Goal: Task Accomplishment & Management: Complete application form

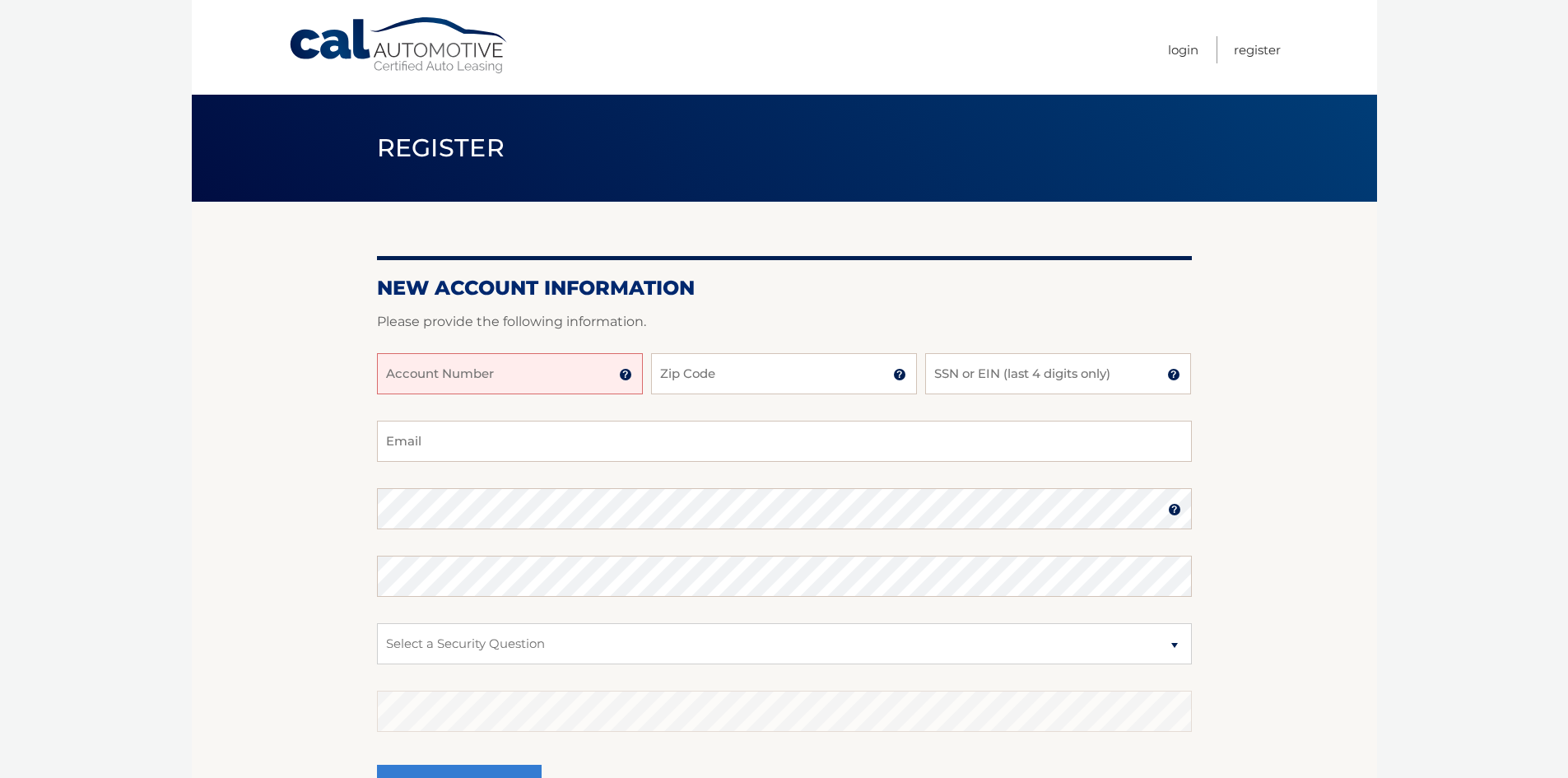
click at [526, 368] on input "Account Number" at bounding box center [510, 374] width 266 height 42
type input "44456018473"
click at [844, 379] on input "Zip Code" at bounding box center [784, 374] width 266 height 42
type input "33026"
click at [1026, 379] on input "SSN or EIN (last 4 digits only)" at bounding box center [1058, 374] width 266 height 42
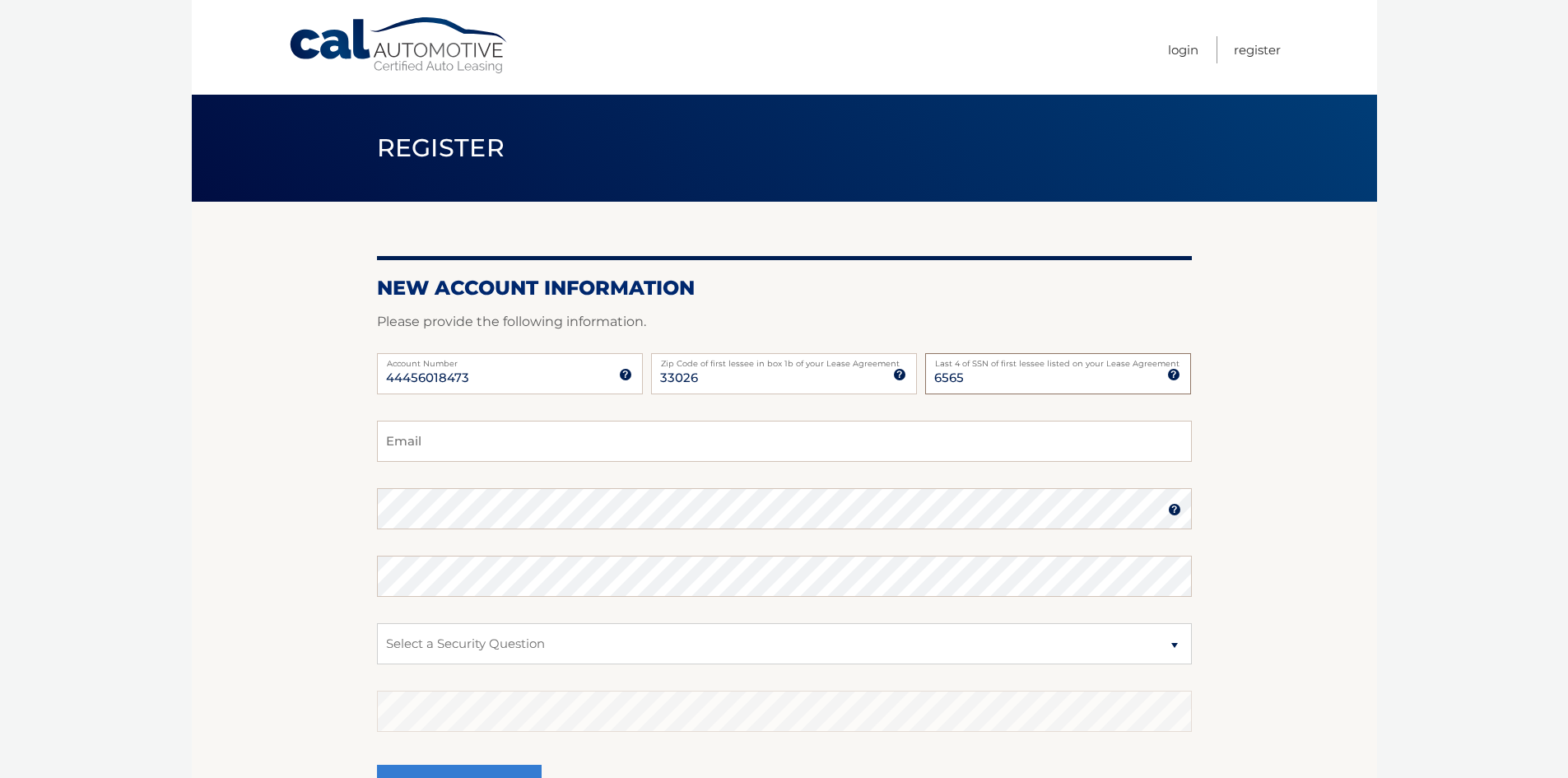
type input "6565"
click at [858, 433] on input "Email" at bounding box center [784, 442] width 815 height 42
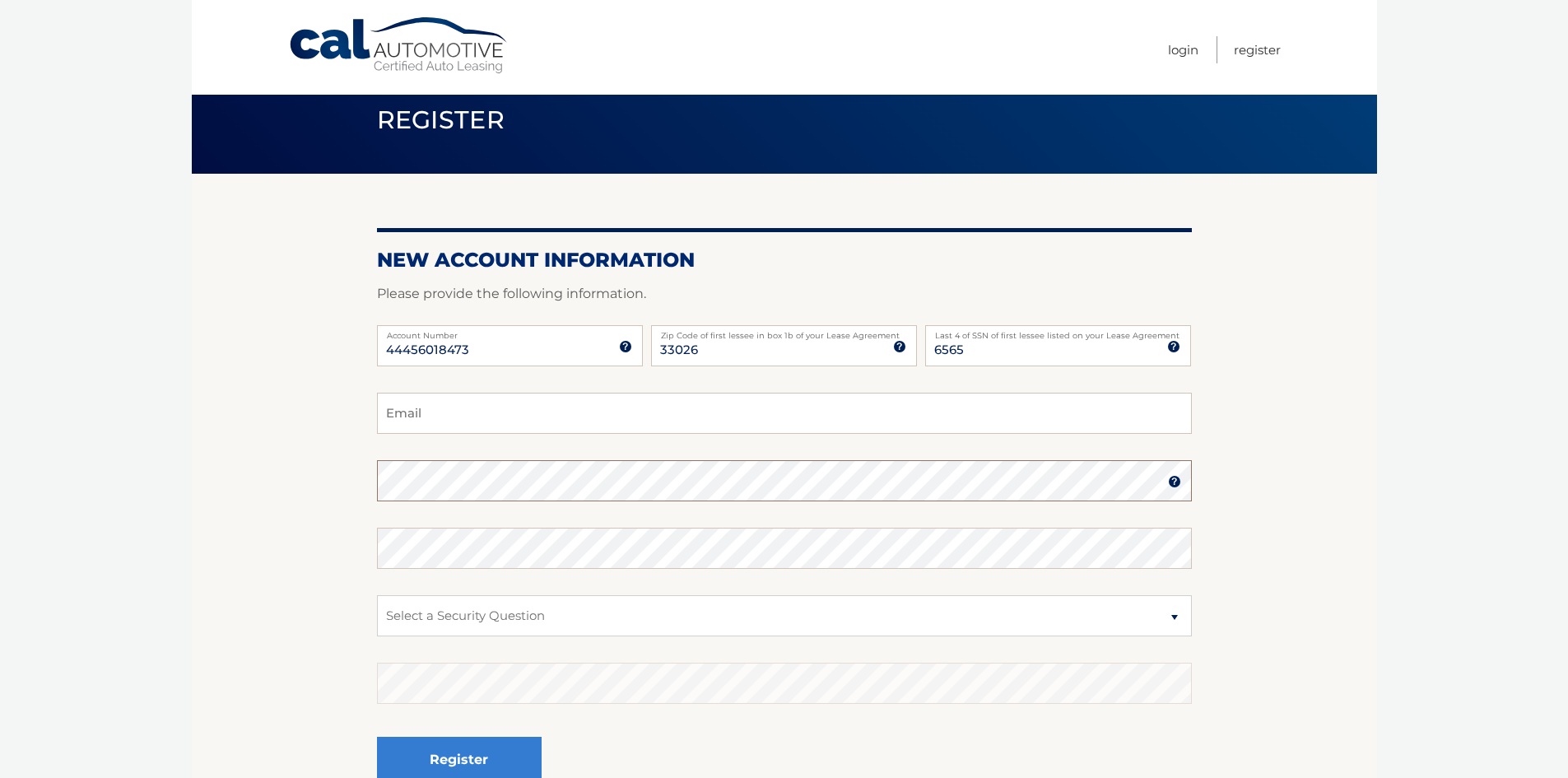
scroll to position [27, 0]
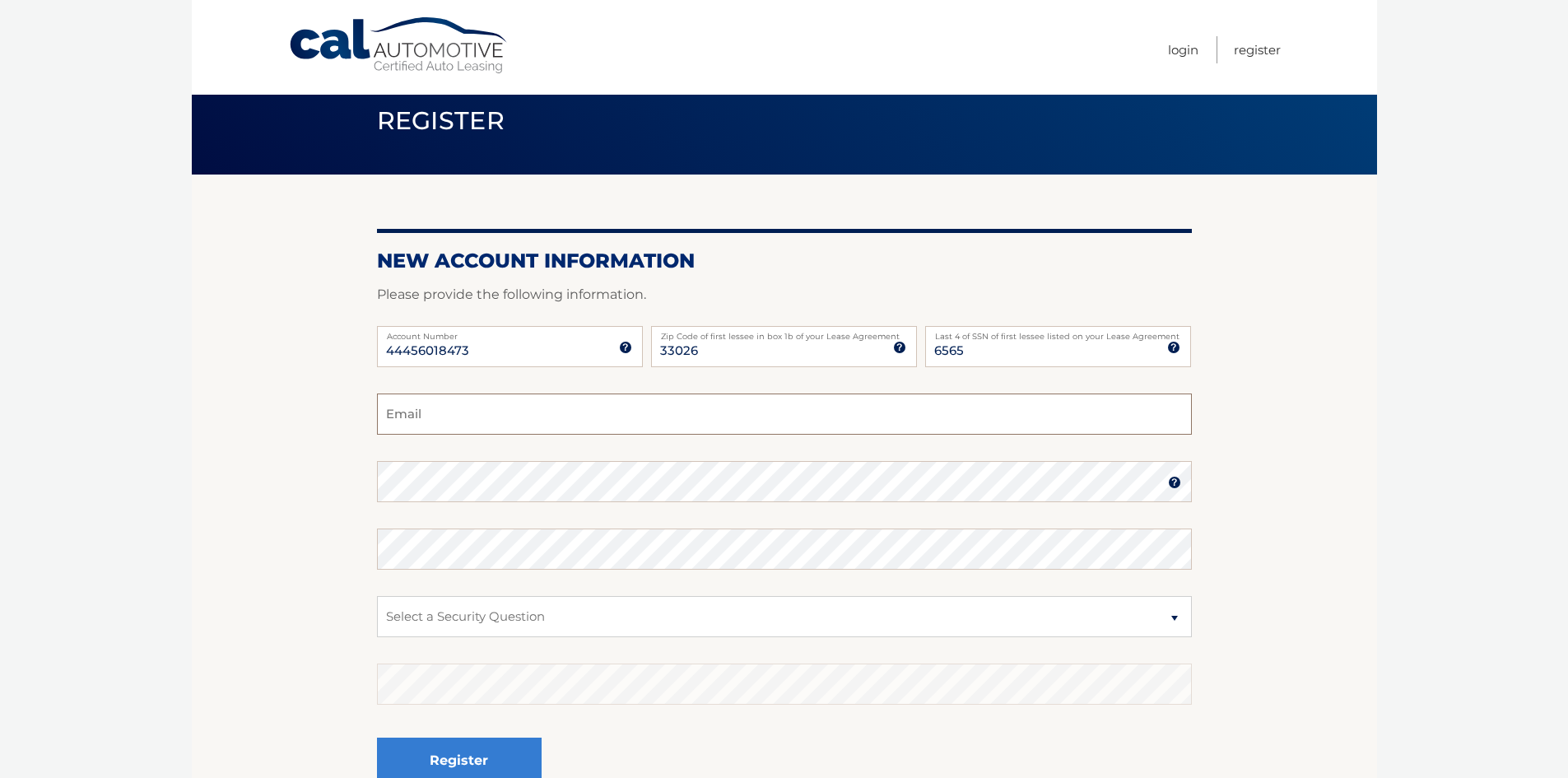
click at [672, 414] on input "Email" at bounding box center [784, 414] width 815 height 42
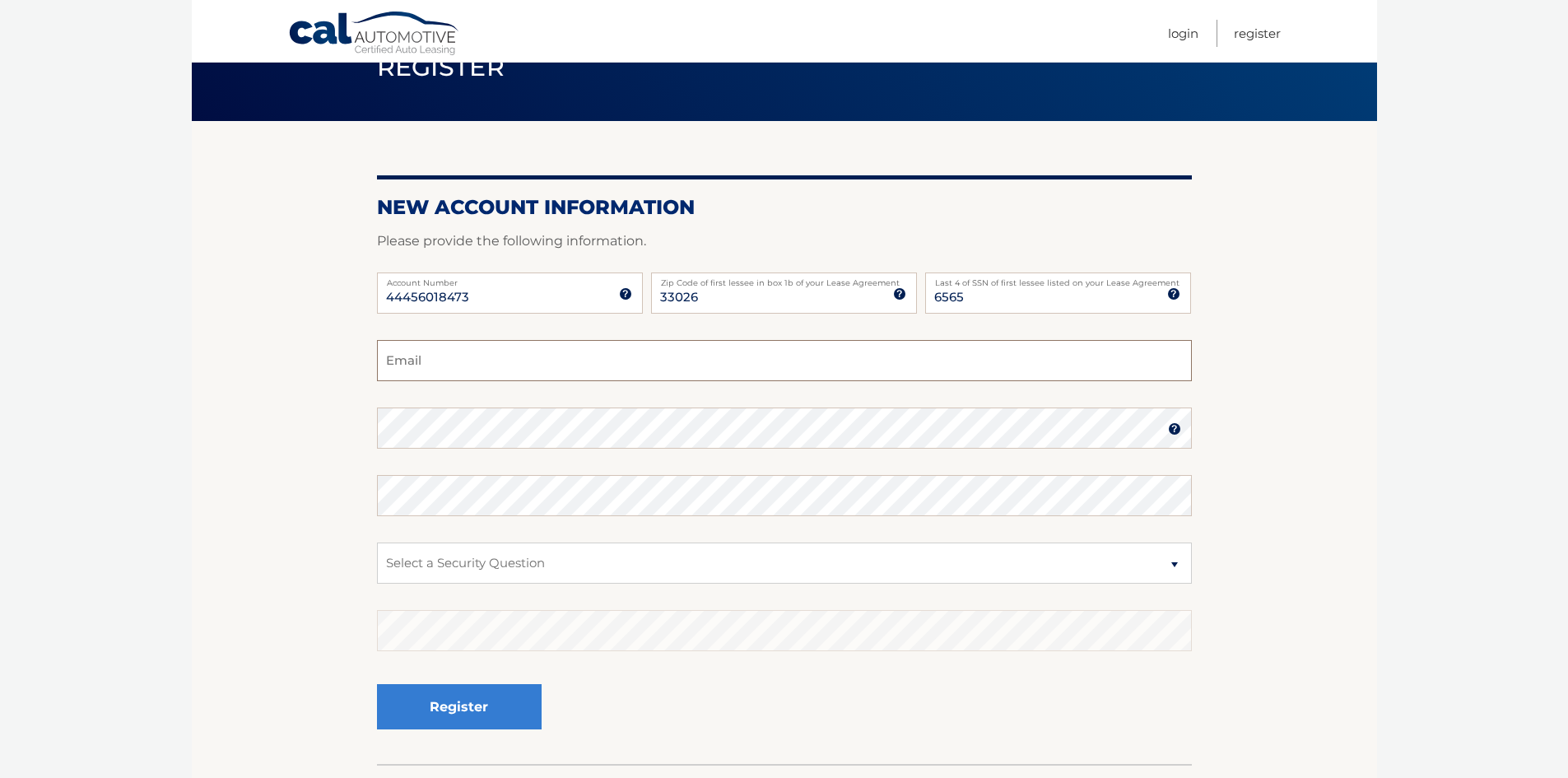
scroll to position [110, 0]
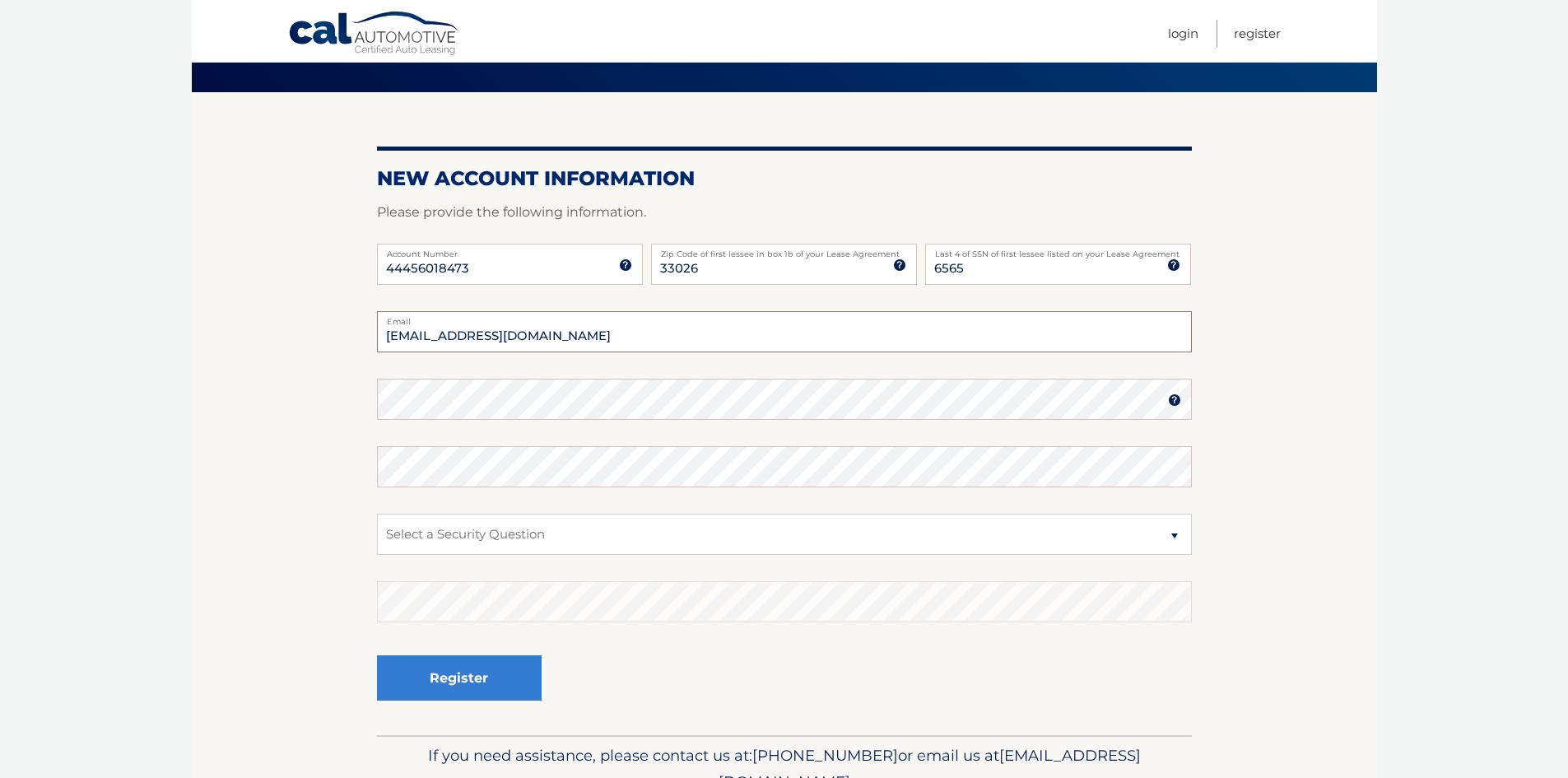
type input "gannieshaffena@yahoo.com"
click at [653, 532] on select "Select a Security Question What was the name of your elementary school? What is…" at bounding box center [784, 534] width 815 height 42
click at [1370, 552] on section "New Account Information Please provide the following information. 44456018473 A…" at bounding box center [784, 414] width 1186 height 643
click at [962, 537] on select "Select a Security Question What was the name of your elementary school? What is…" at bounding box center [784, 534] width 815 height 42
select select "3"
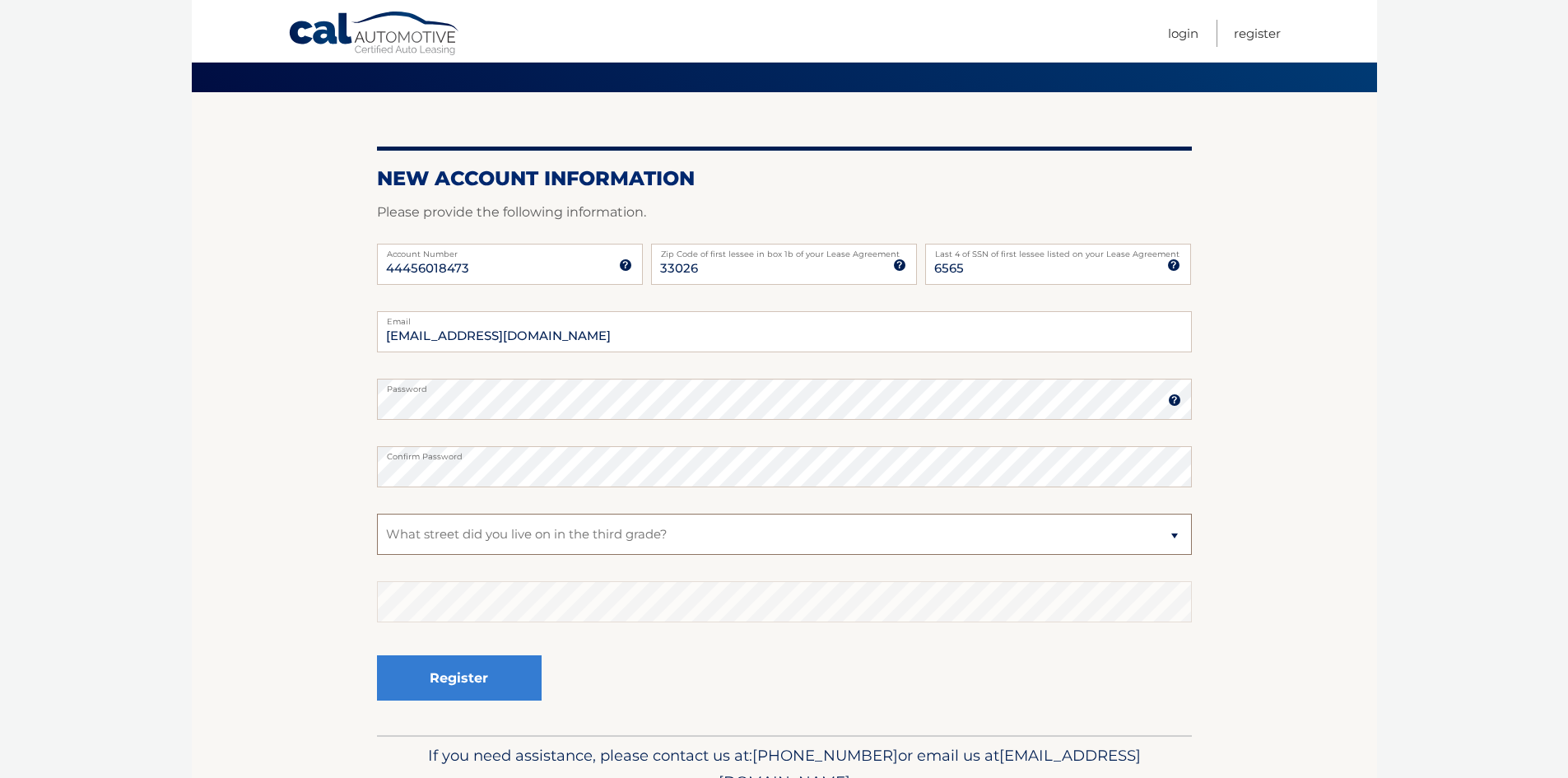
click at [377, 514] on select "Select a Security Question What was the name of your elementary school? What is…" at bounding box center [784, 534] width 815 height 42
click at [517, 683] on button "Register" at bounding box center [459, 678] width 164 height 45
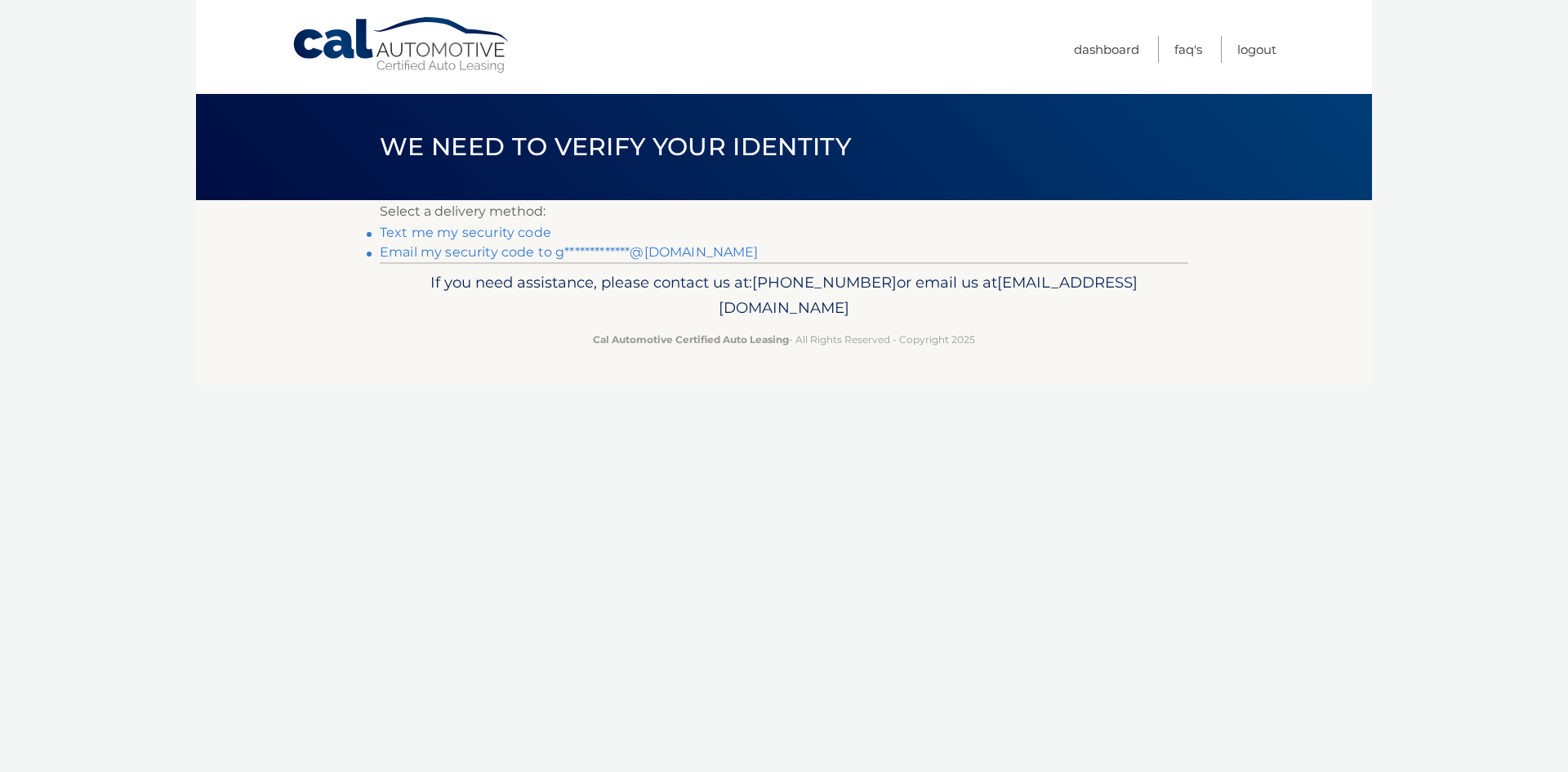
click at [497, 231] on link "Text me my security code" at bounding box center [465, 232] width 171 height 16
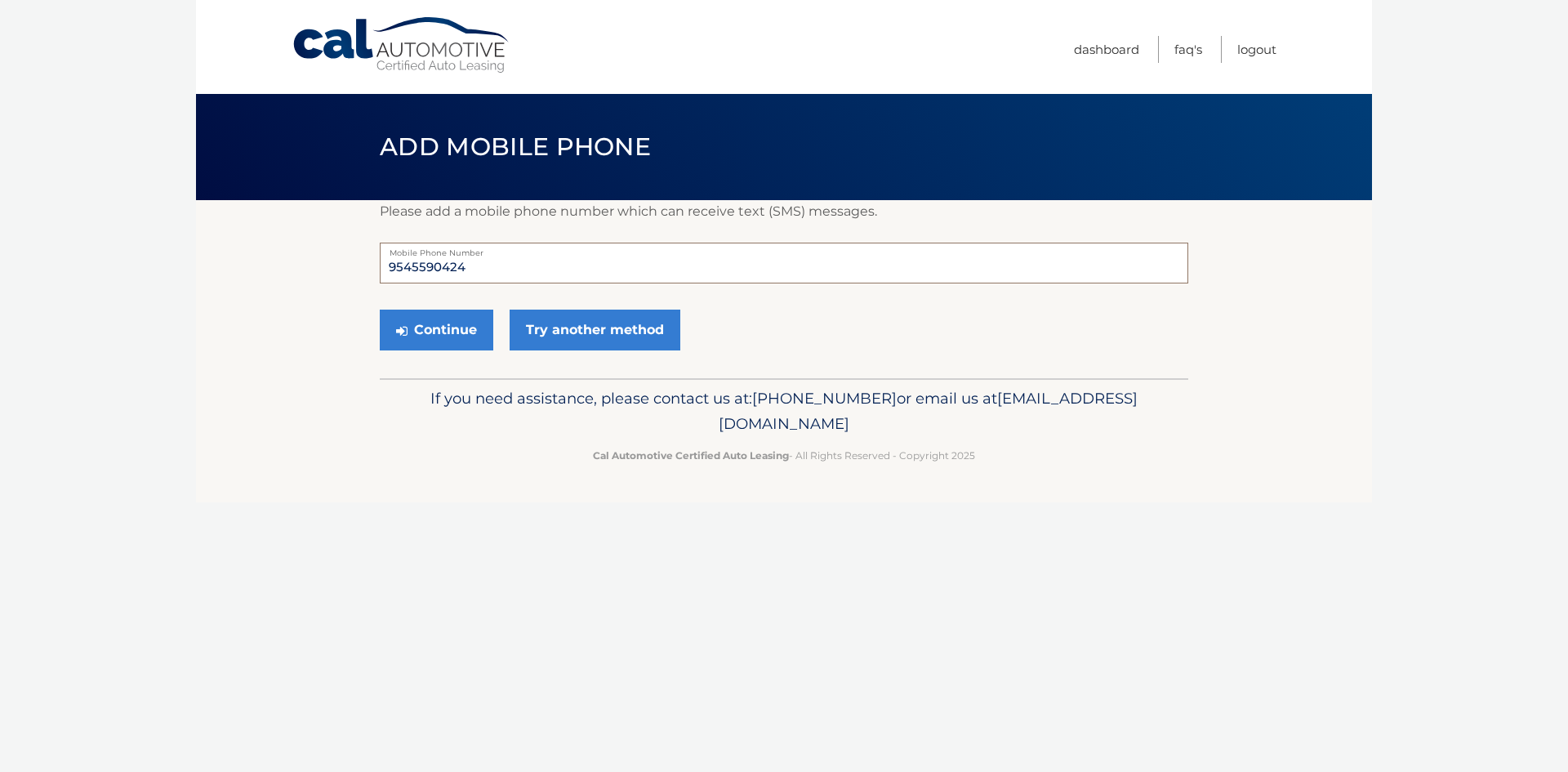
drag, startPoint x: 473, startPoint y: 266, endPoint x: 442, endPoint y: 265, distance: 31.0
click at [442, 265] on input "9545590424" at bounding box center [783, 263] width 808 height 41
type input "9545590106"
click at [458, 341] on button "Continue" at bounding box center [436, 330] width 113 height 41
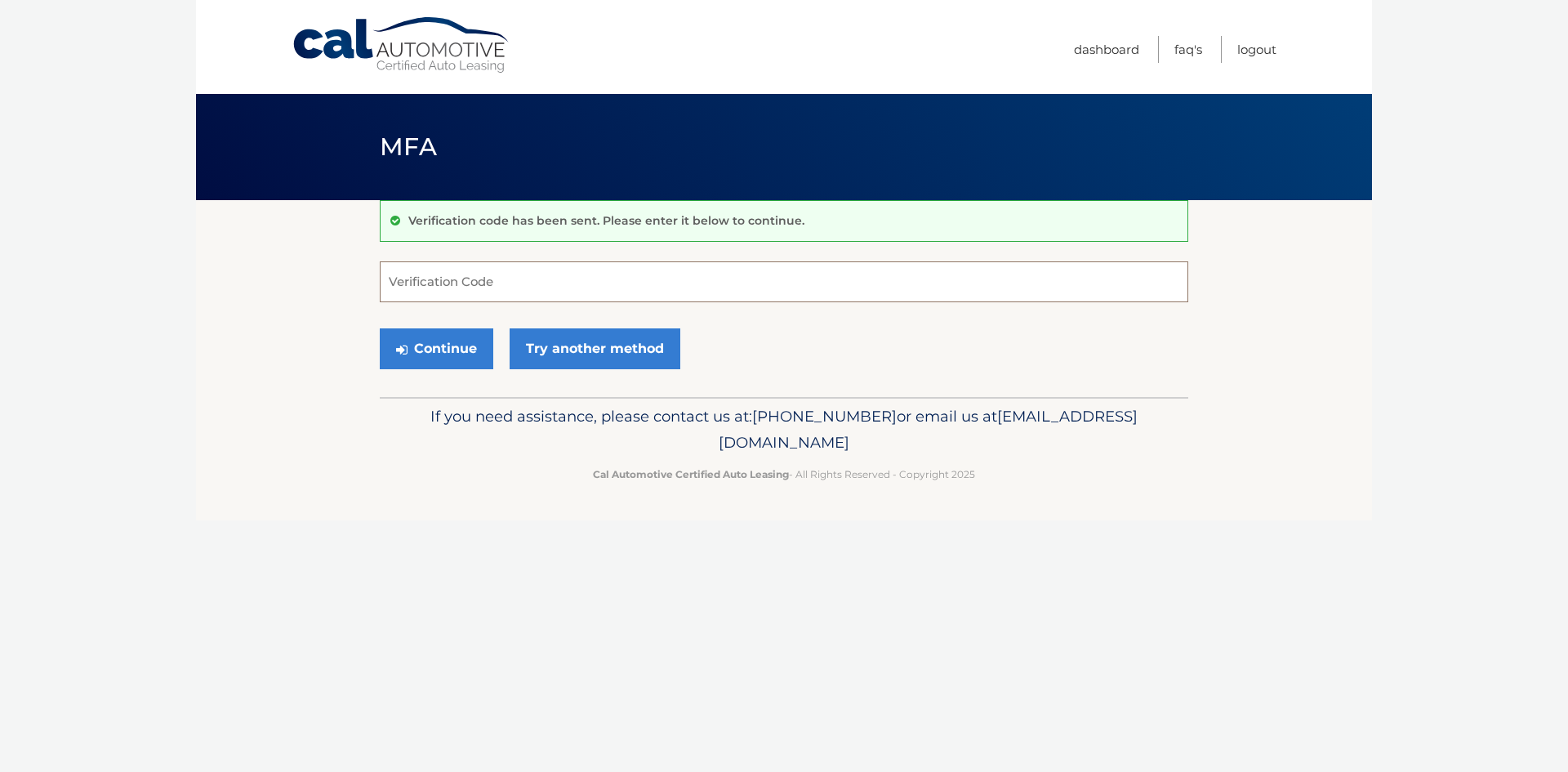
click at [509, 283] on input "Verification Code" at bounding box center [783, 282] width 808 height 41
type input "063931"
click at [436, 349] on button "Continue" at bounding box center [436, 349] width 113 height 41
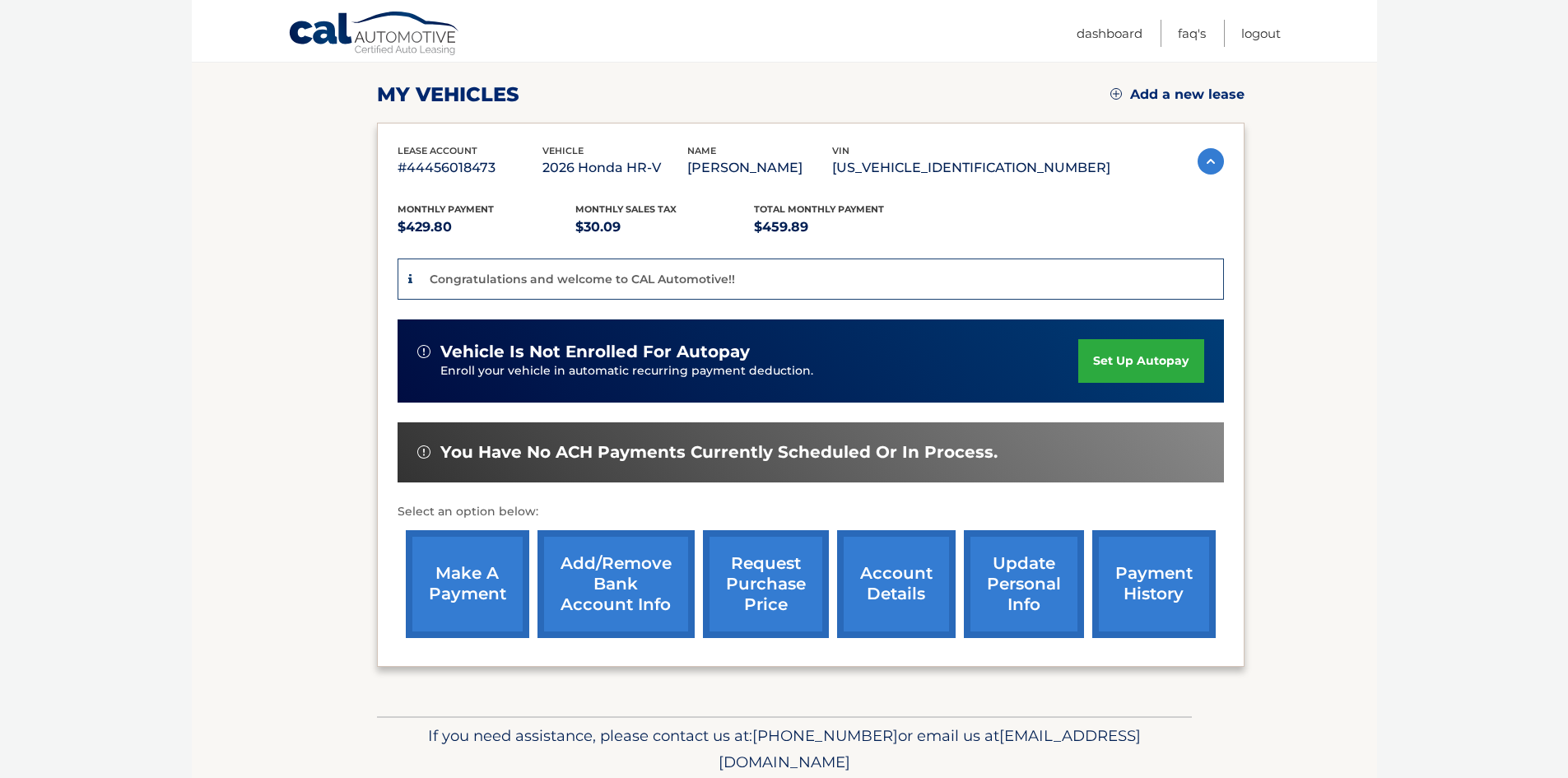
scroll to position [247, 0]
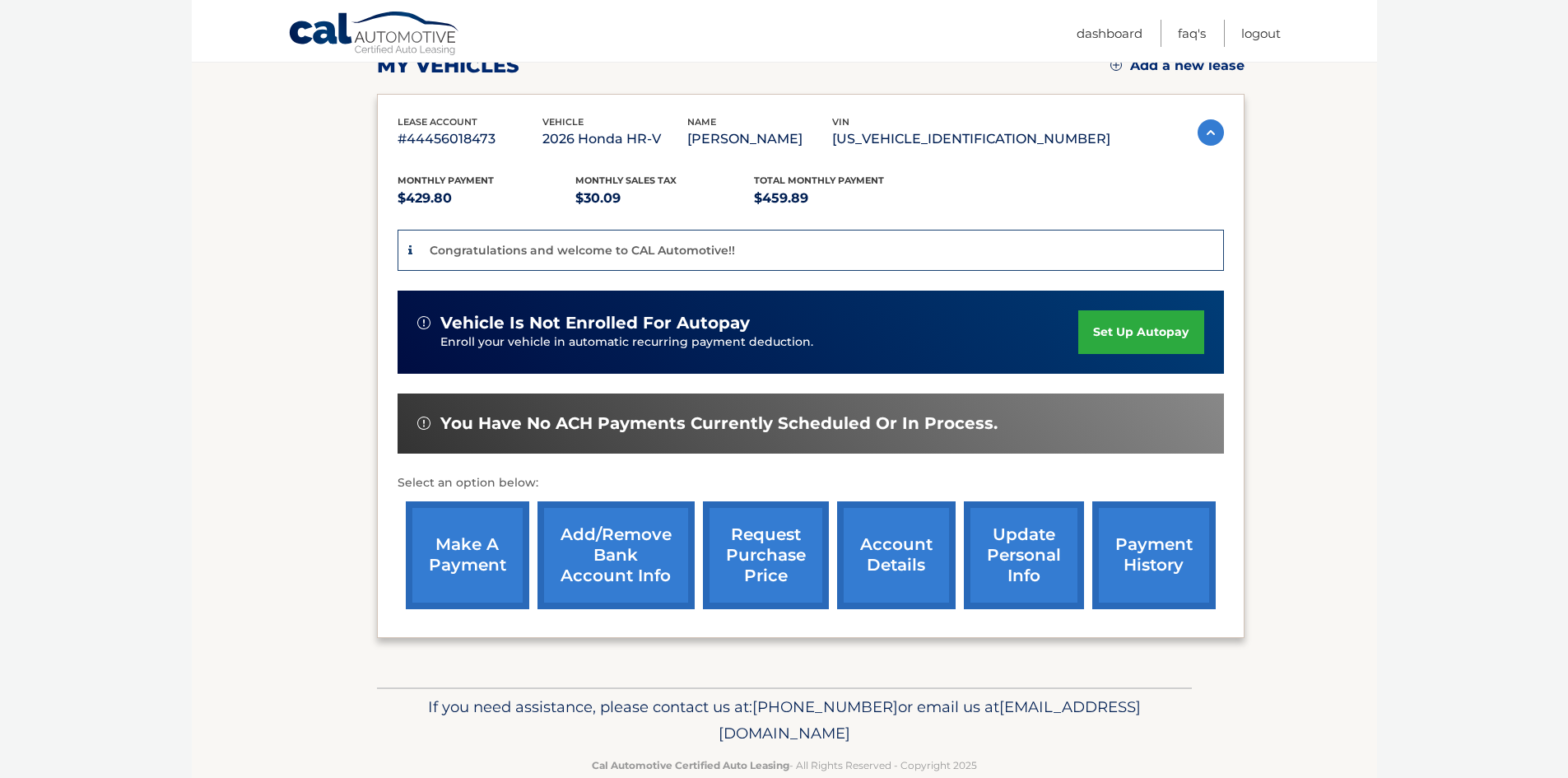
click at [1141, 327] on link "set up autopay" at bounding box center [1140, 332] width 126 height 43
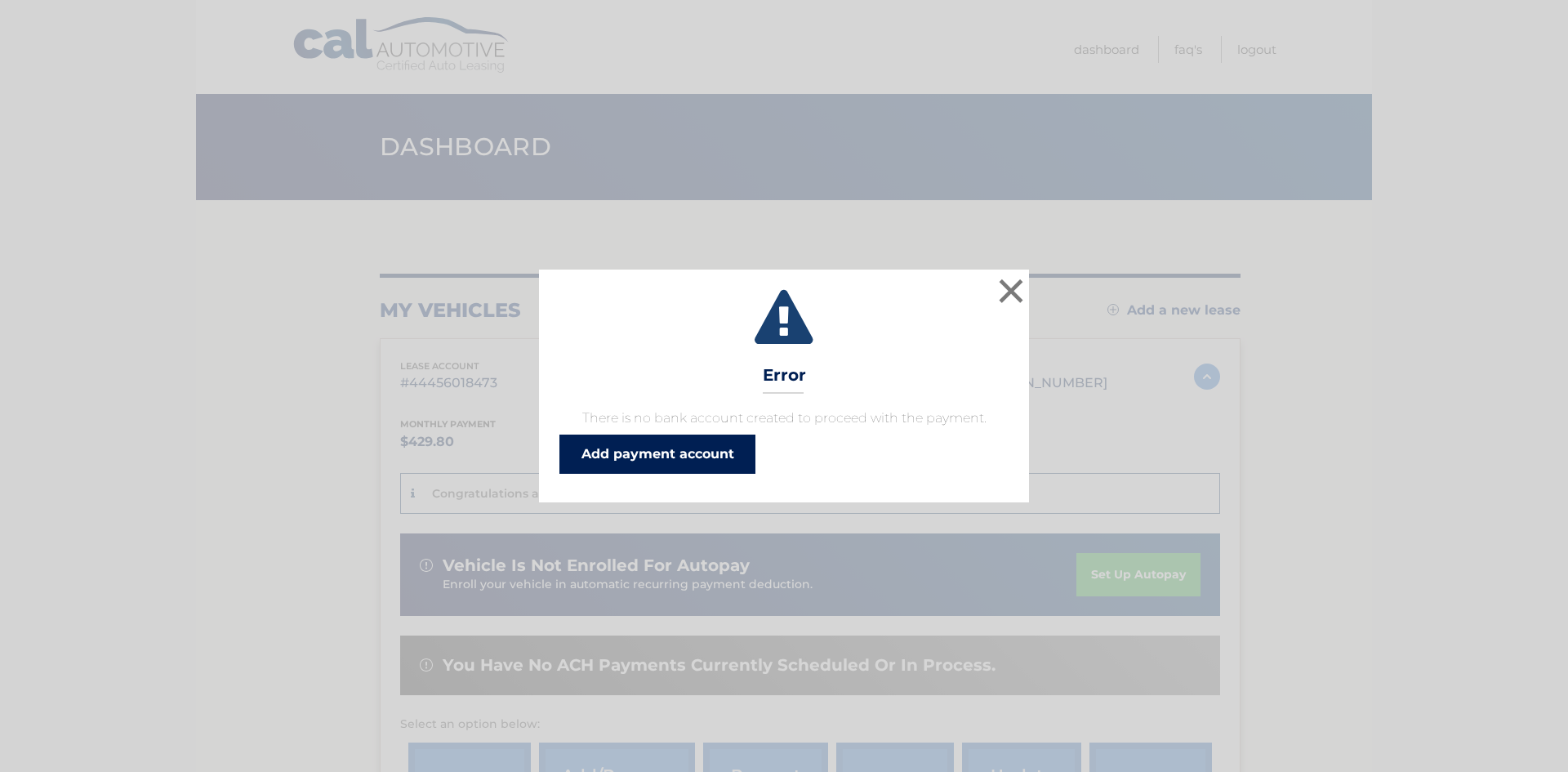
click at [709, 460] on link "Add payment account" at bounding box center [657, 454] width 196 height 39
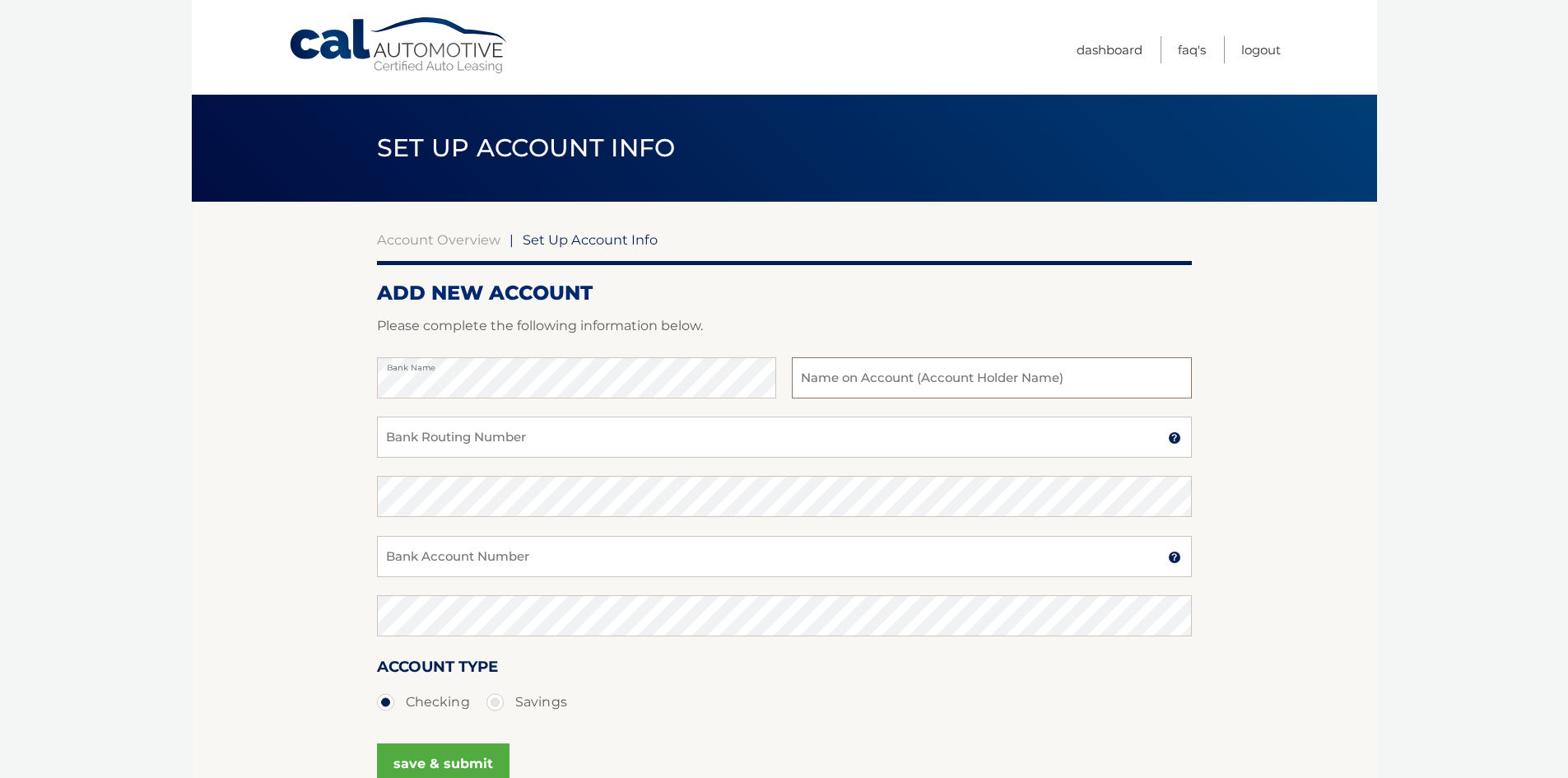
click at [878, 383] on input "text" at bounding box center [991, 378] width 399 height 42
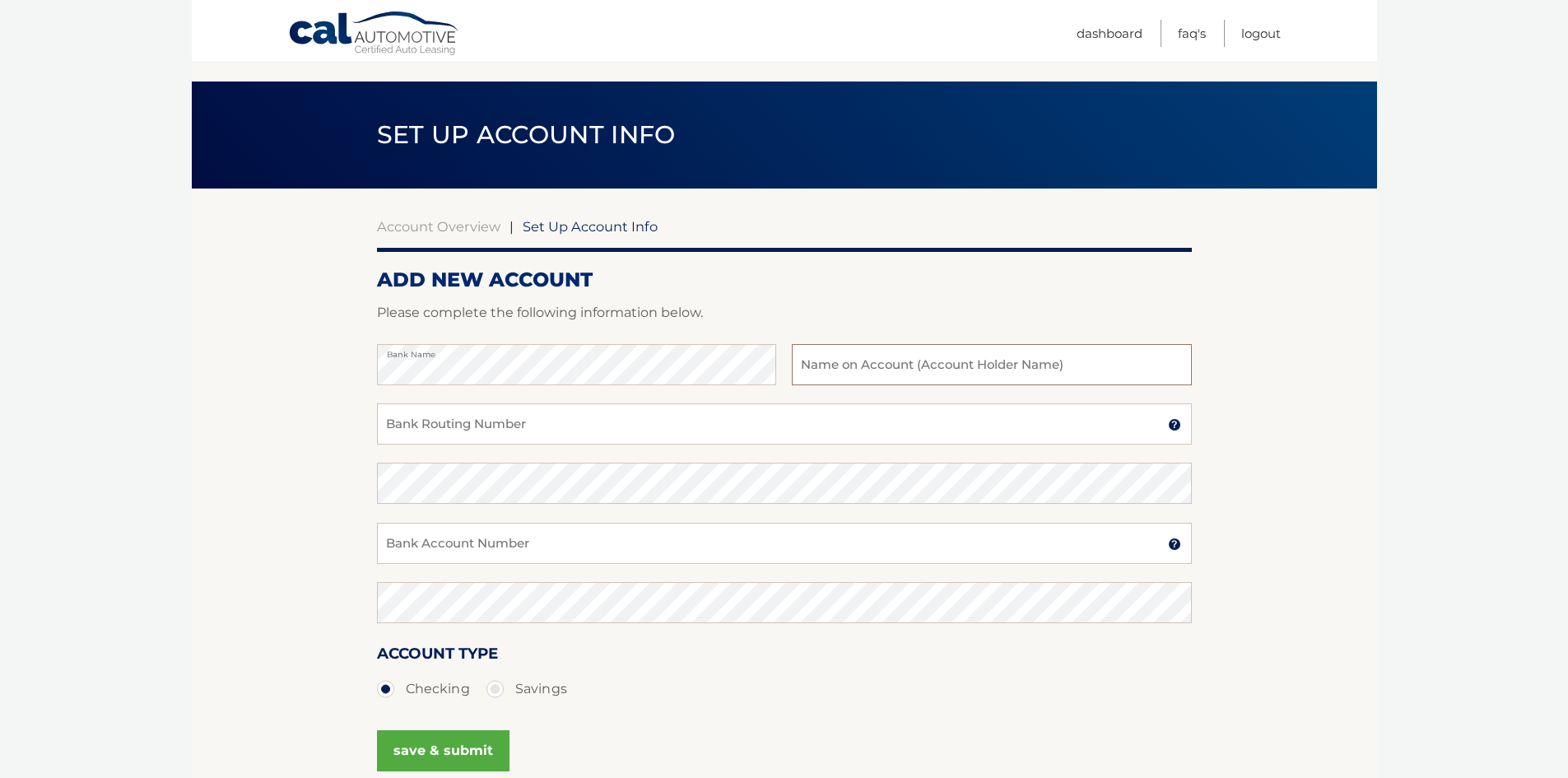
scroll to position [12, 0]
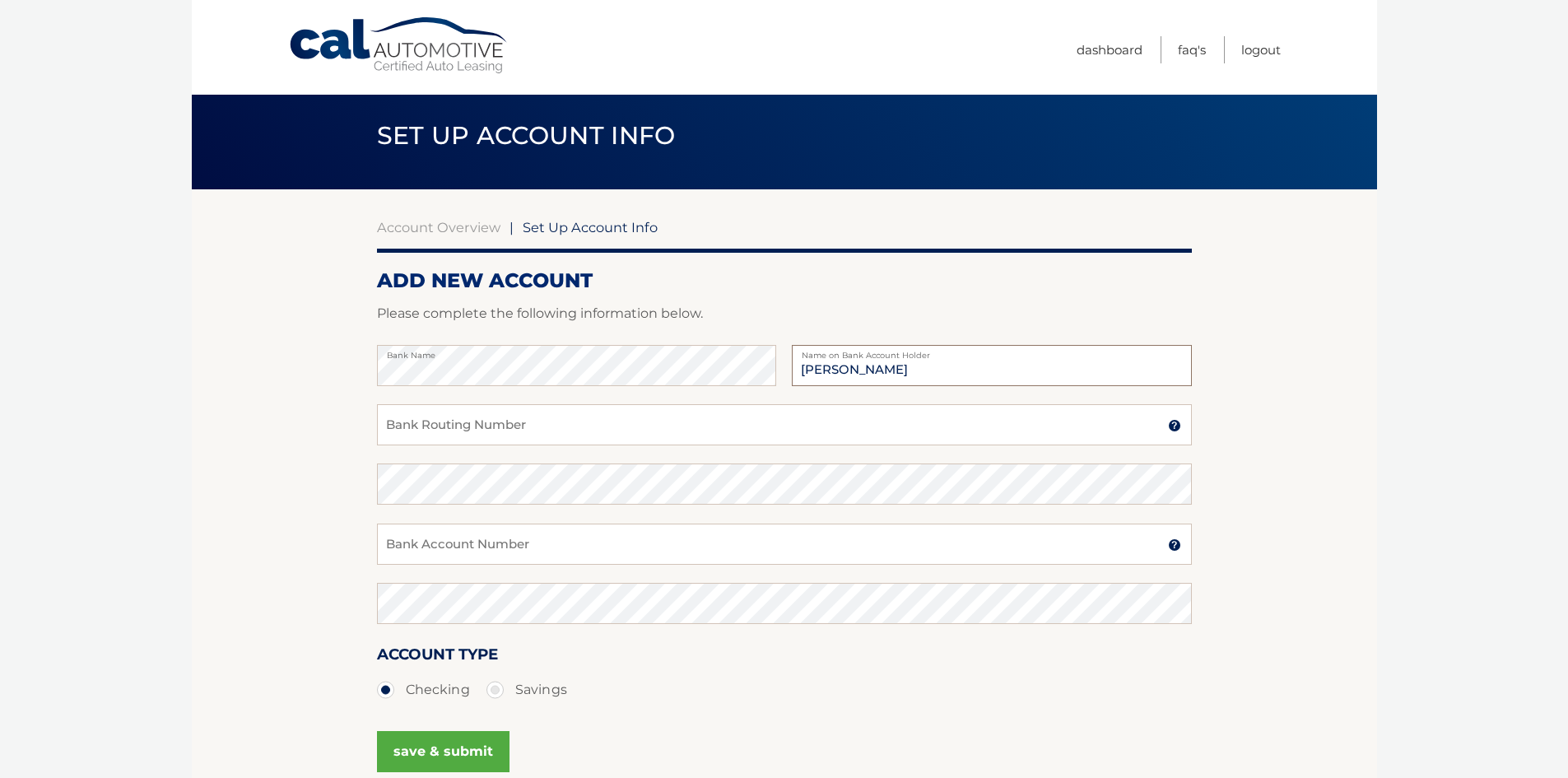
type input "[PERSON_NAME]"
click at [822, 430] on input "Bank Routing Number" at bounding box center [784, 425] width 815 height 42
type input "540600106"
click at [516, 560] on input "Bank Account Number" at bounding box center [784, 545] width 815 height 42
type input "898145832811"
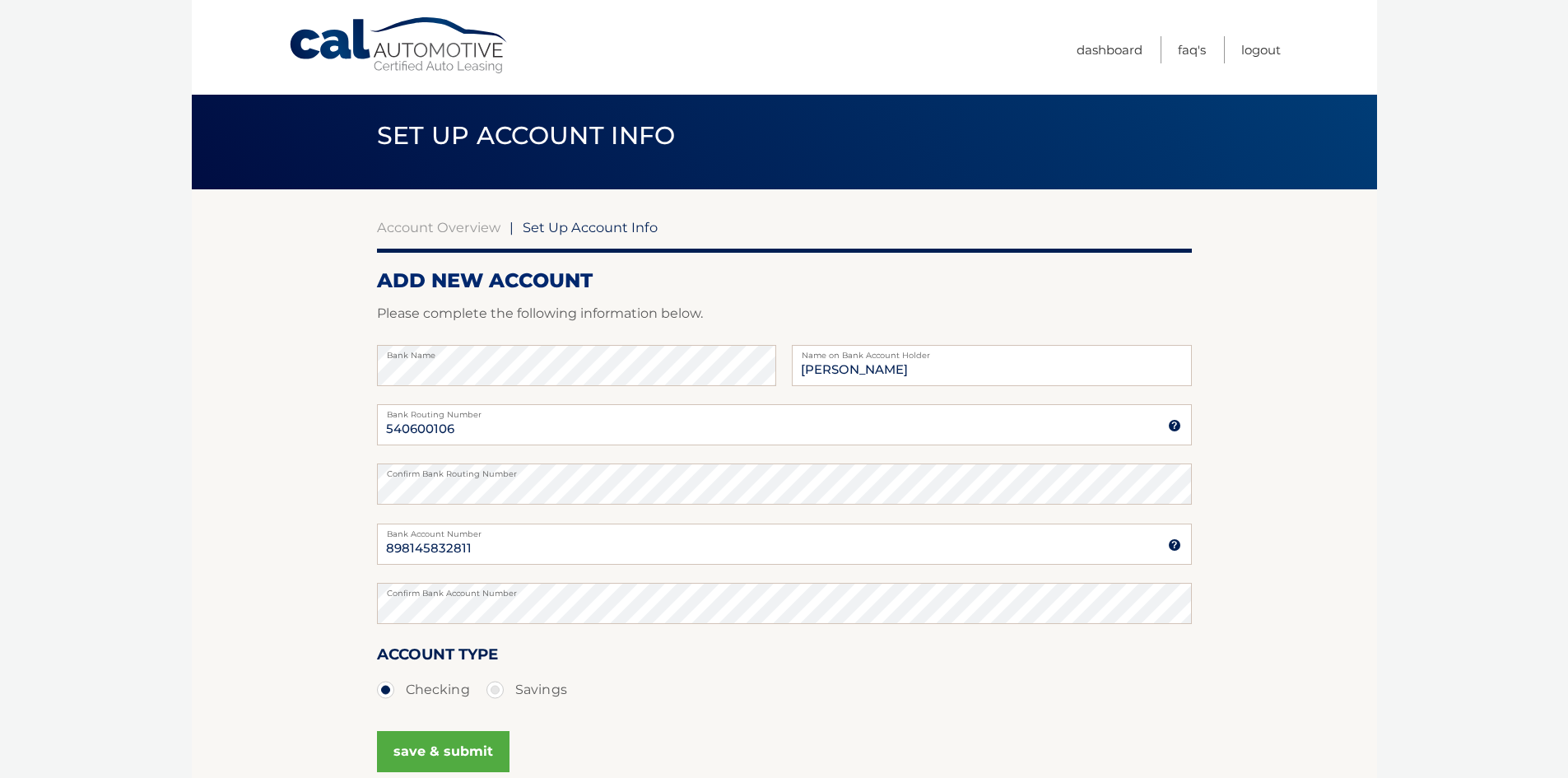
click at [453, 754] on button "save & submit" at bounding box center [443, 752] width 132 height 42
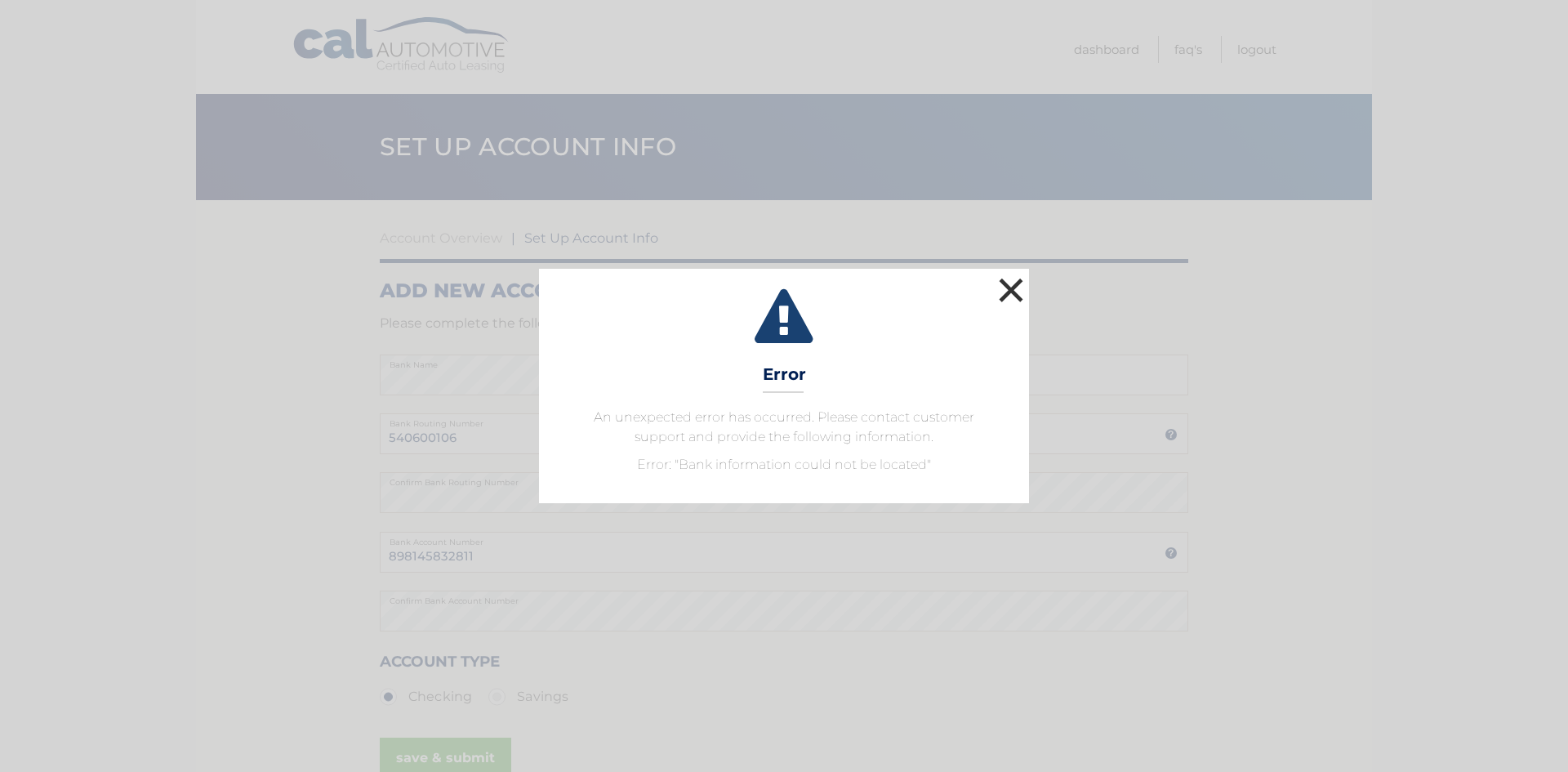
click at [1007, 291] on button "×" at bounding box center [1011, 290] width 33 height 33
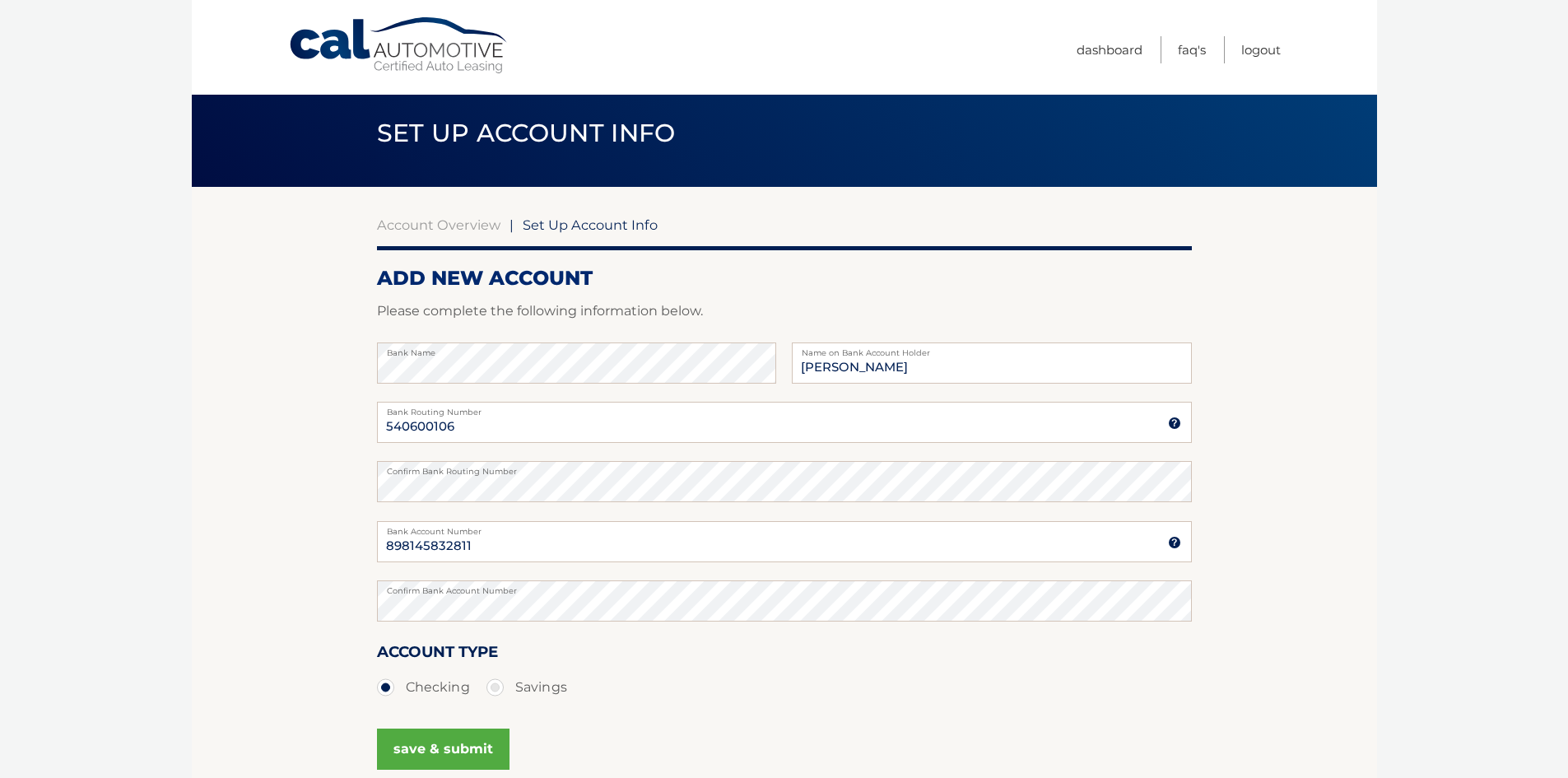
scroll to position [12, 0]
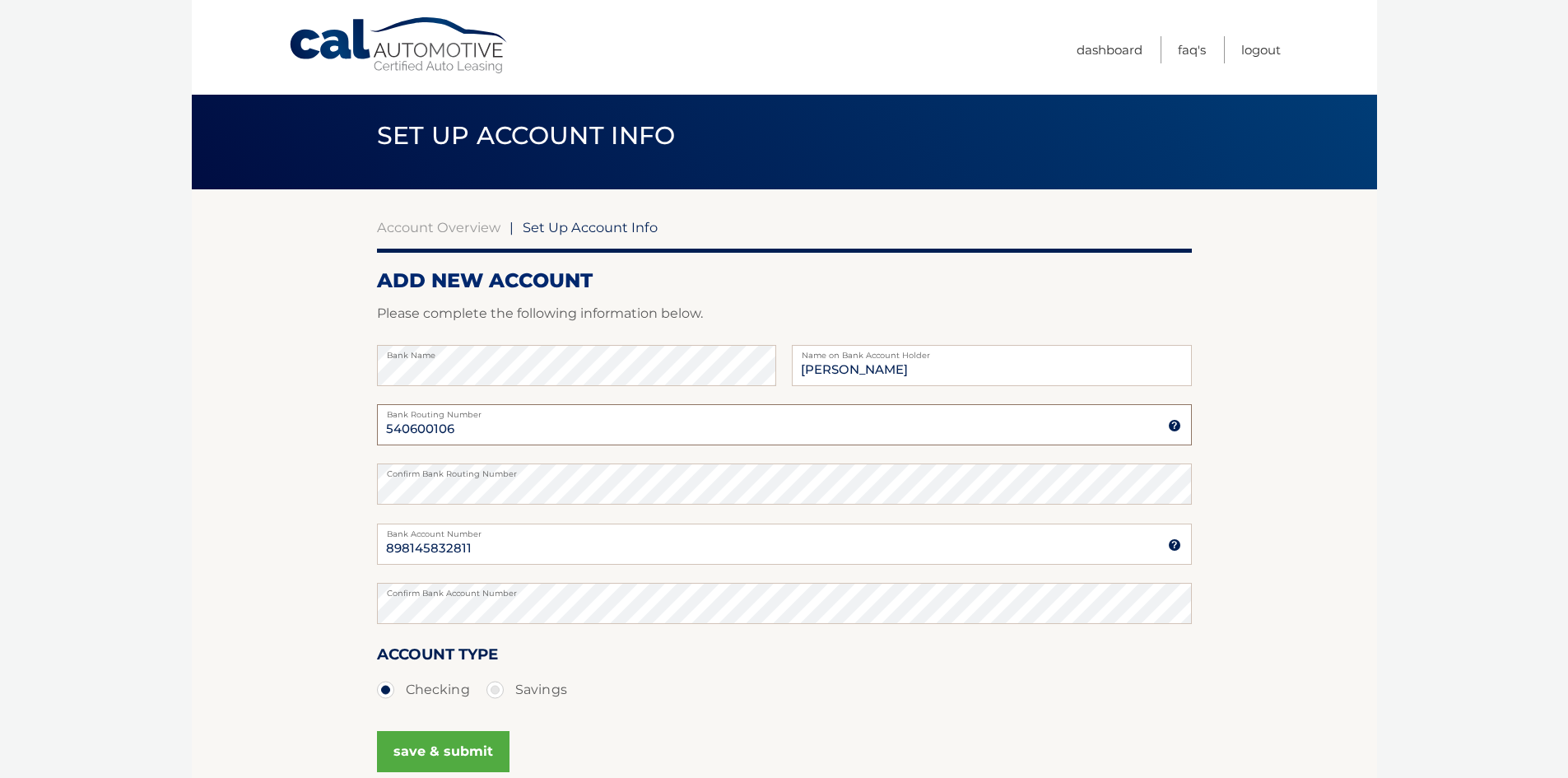
click at [485, 434] on input "540600106" at bounding box center [784, 425] width 815 height 42
click at [485, 563] on input "898145832811" at bounding box center [784, 545] width 815 height 42
drag, startPoint x: 460, startPoint y: 414, endPoint x: 445, endPoint y: 414, distance: 15.0
click at [446, 414] on label "Bank Routing Number" at bounding box center [784, 411] width 815 height 13
click at [467, 438] on input "540600106" at bounding box center [784, 425] width 815 height 42
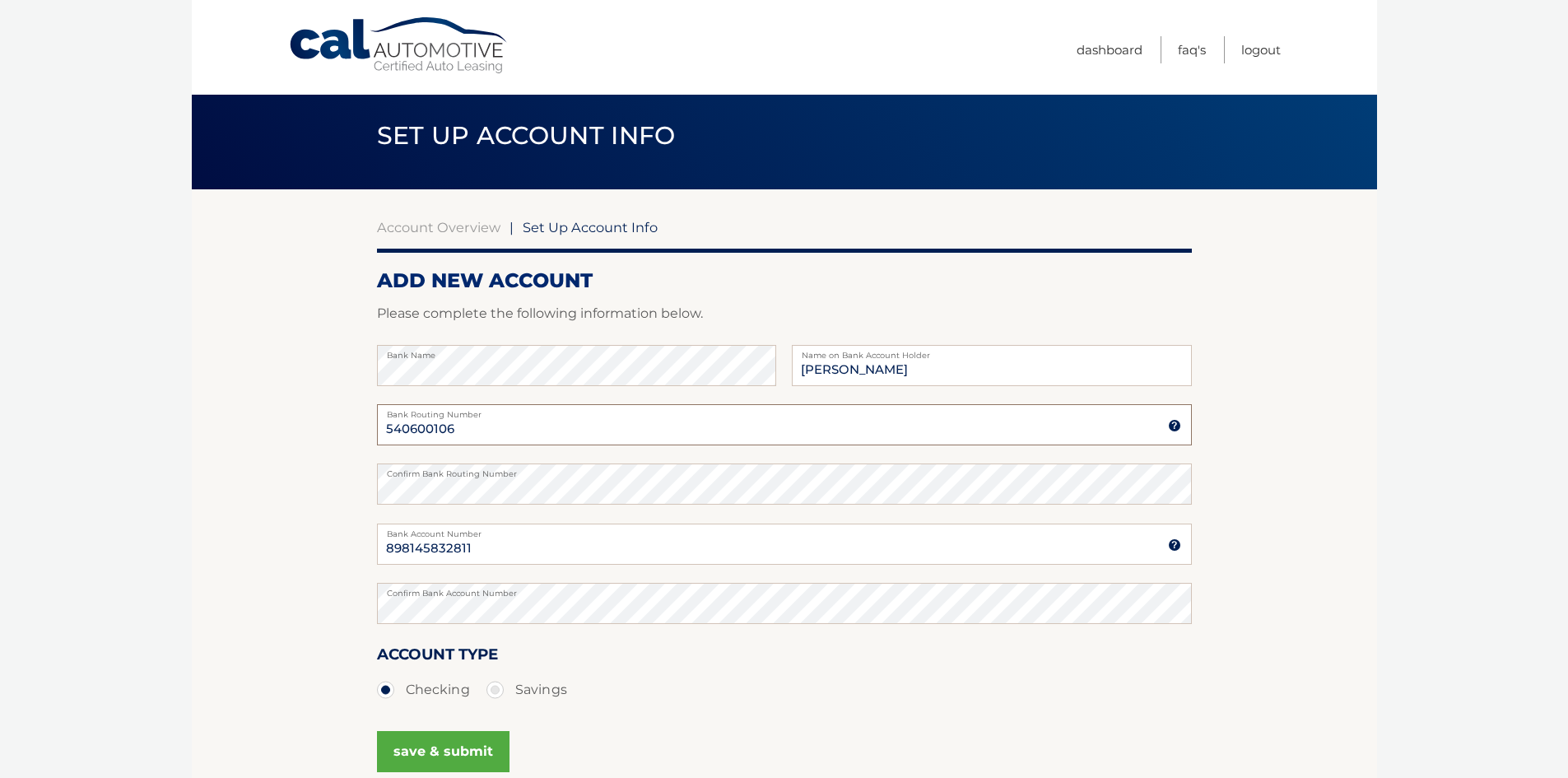
drag, startPoint x: 473, startPoint y: 427, endPoint x: 325, endPoint y: 425, distance: 148.0
click at [325, 425] on section "Account Overview | Set Up Account Info ADD NEW ACCOUNT Please complete the foll…" at bounding box center [784, 503] width 1186 height 628
click at [313, 489] on section "Account Overview | Set Up Account Info ADD NEW ACCOUNT Please complete the foll…" at bounding box center [784, 503] width 1186 height 628
click at [466, 425] on input "Bank Routing Number" at bounding box center [784, 425] width 815 height 42
type input "540600106"
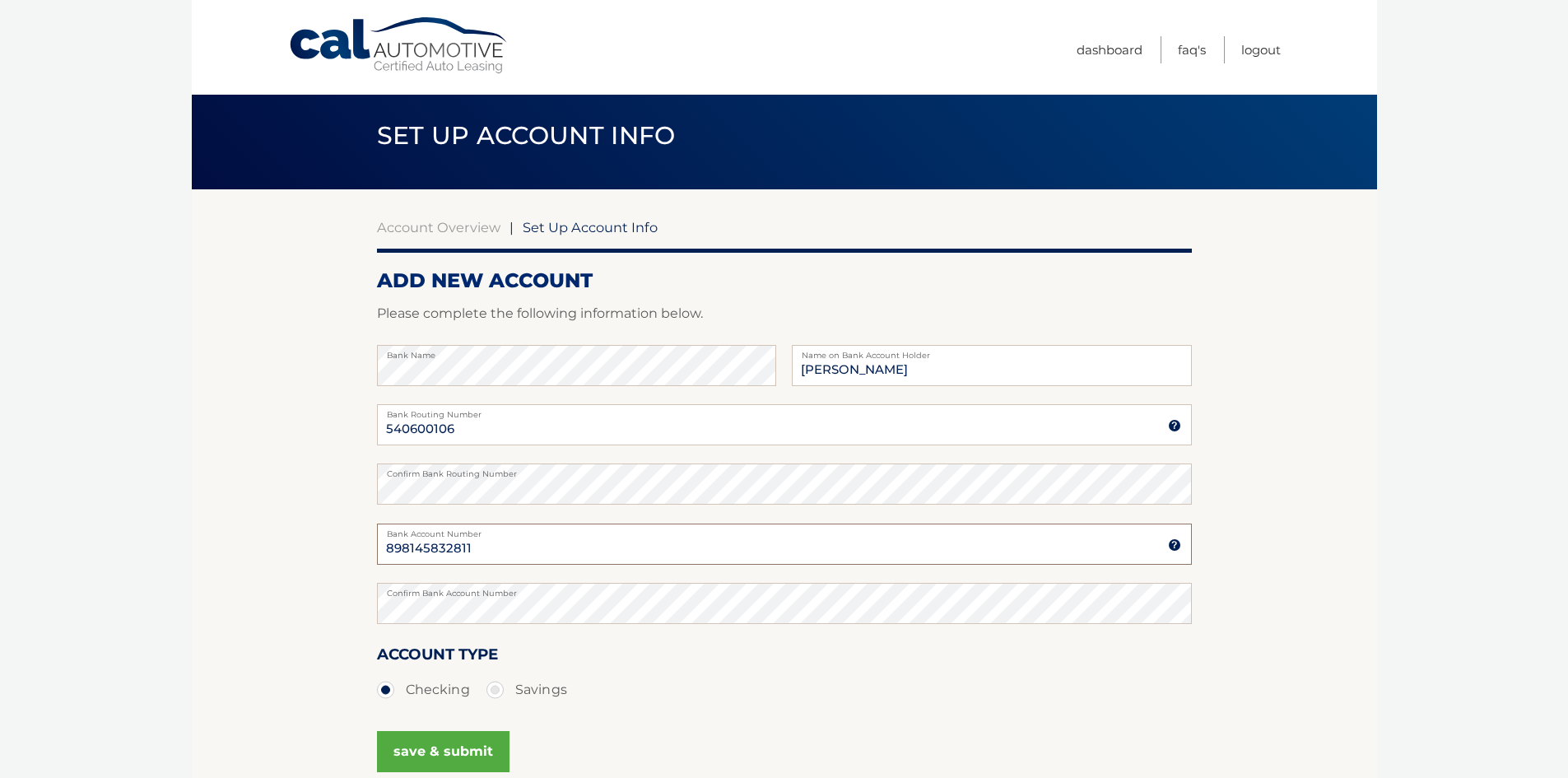
drag, startPoint x: 492, startPoint y: 538, endPoint x: 268, endPoint y: 550, distance: 224.3
click at [268, 550] on section "Account Overview | Set Up Account Info ADD NEW ACCOUNT Please complete the foll…" at bounding box center [784, 503] width 1186 height 628
type input "898145832811"
click at [300, 616] on section "Account Overview | Set Up Account Info ADD NEW ACCOUNT Please complete the foll…" at bounding box center [784, 503] width 1186 height 628
click at [492, 756] on button "save & submit" at bounding box center [443, 752] width 132 height 42
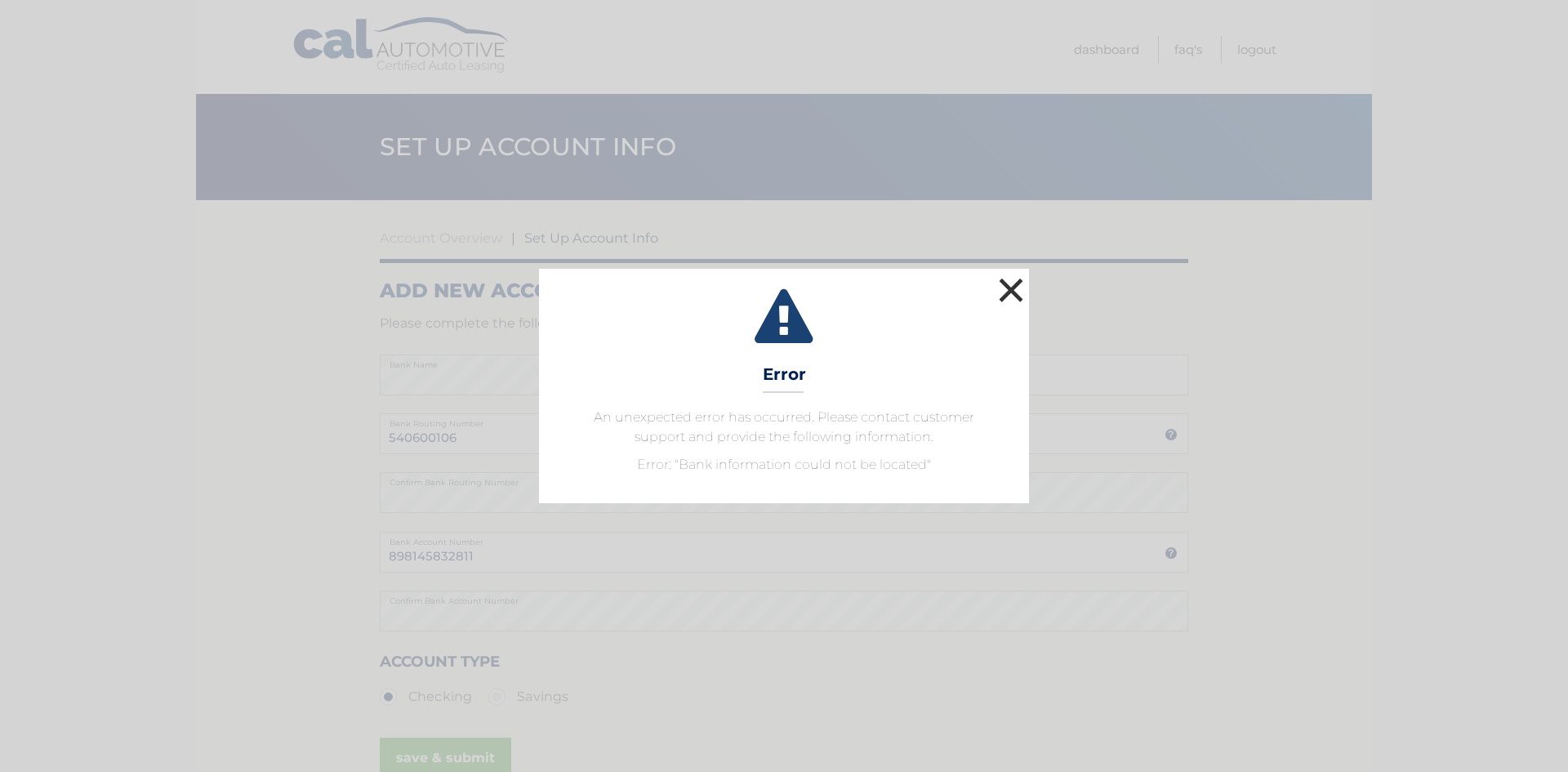
click at [1010, 297] on button "×" at bounding box center [1011, 290] width 33 height 33
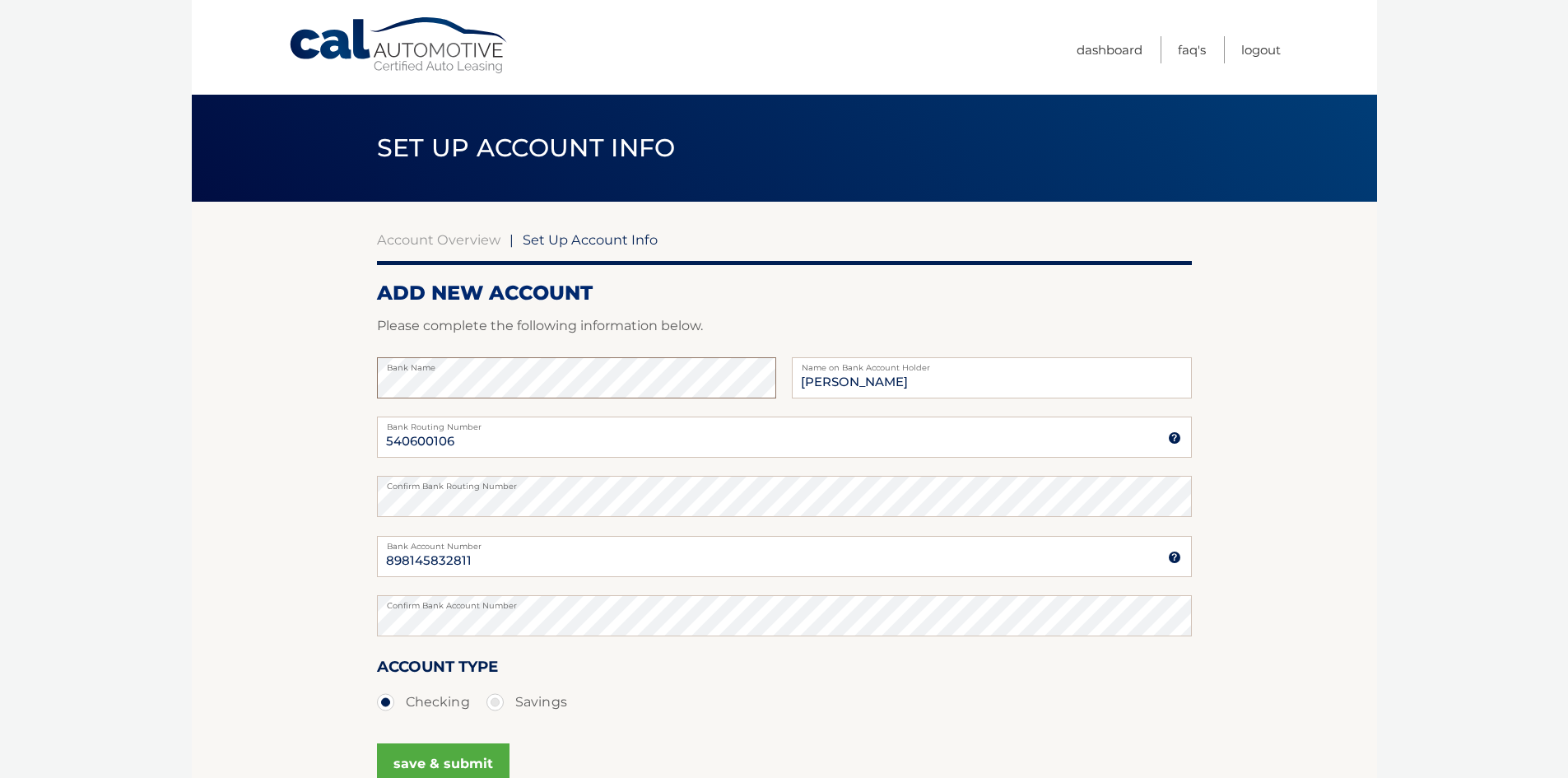
click at [358, 397] on section "Account Overview | Set Up Account Info ADD NEW ACCOUNT Please complete the foll…" at bounding box center [784, 516] width 1186 height 628
click at [447, 765] on button "save & submit" at bounding box center [443, 764] width 132 height 42
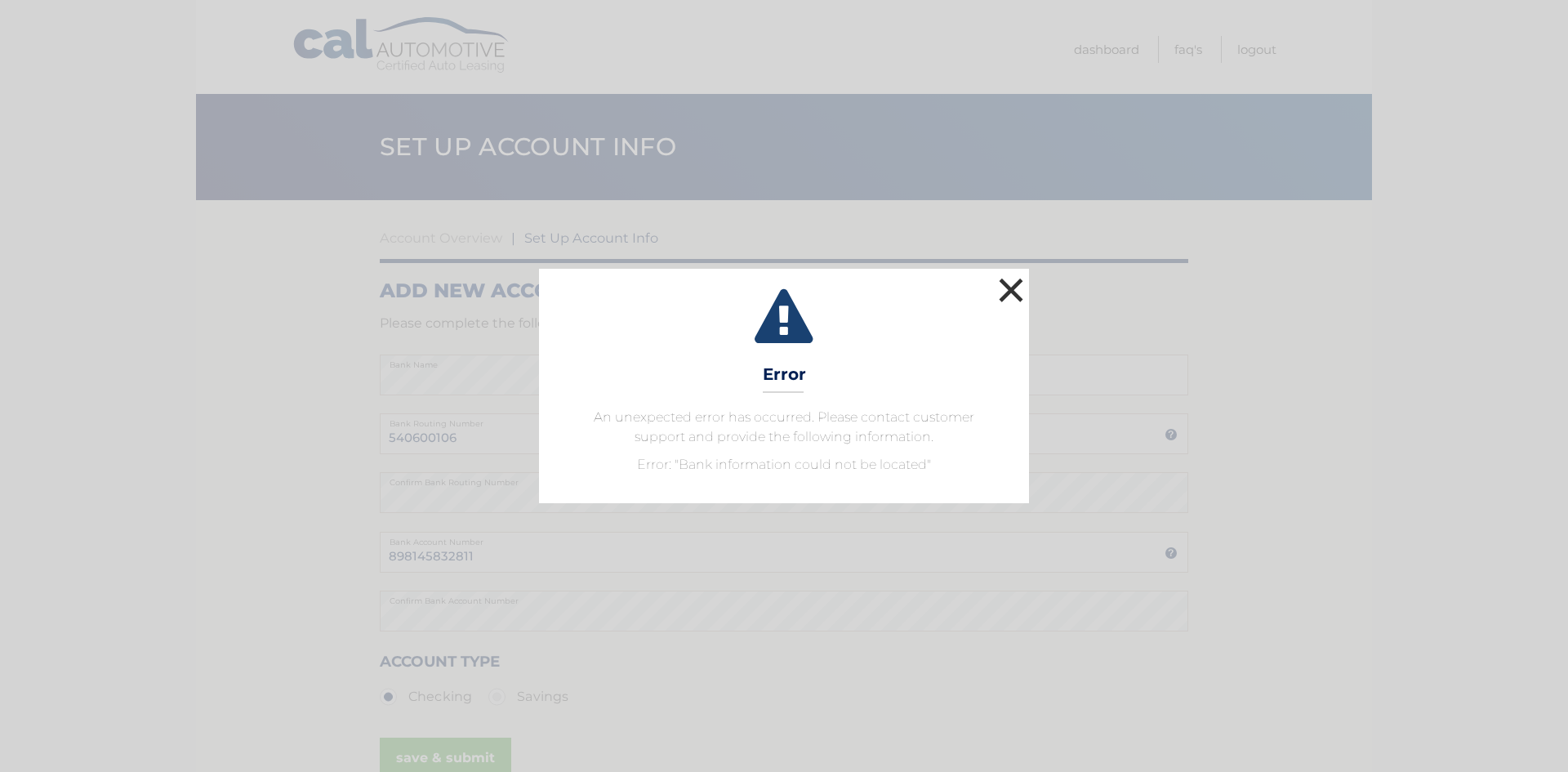
click at [1013, 291] on button "×" at bounding box center [1011, 290] width 33 height 33
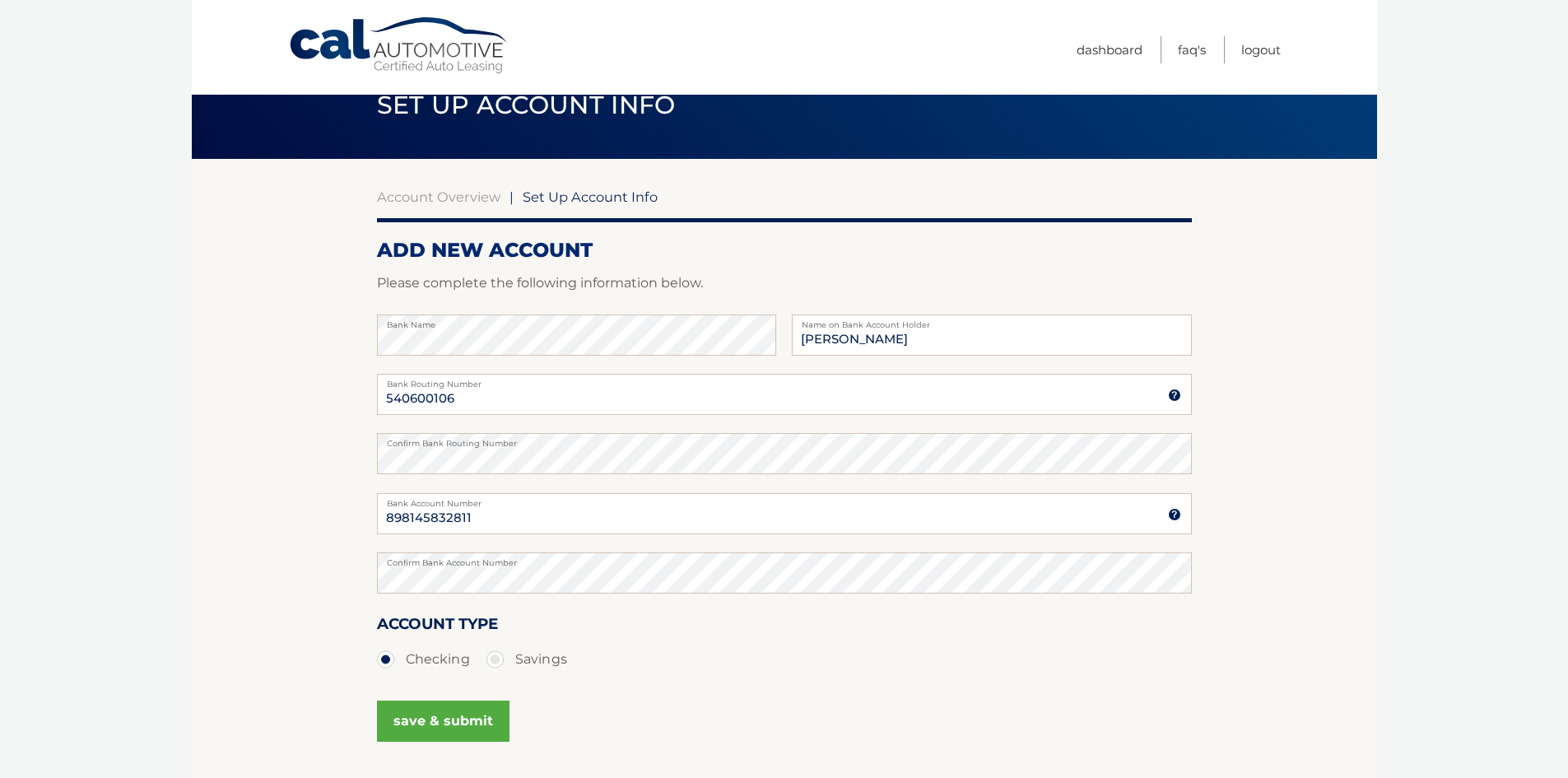
scroll to position [82, 0]
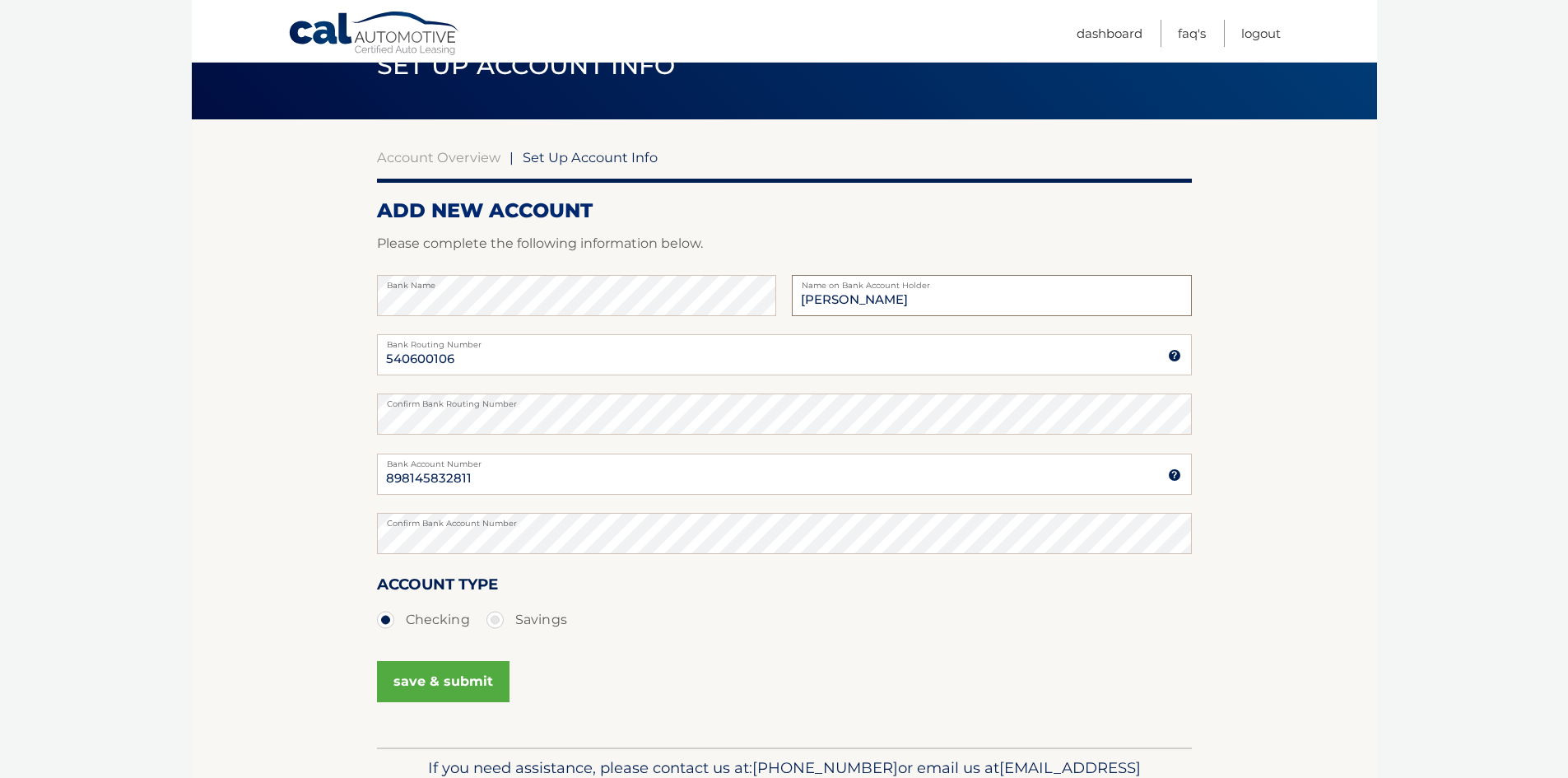
drag, startPoint x: 902, startPoint y: 305, endPoint x: 859, endPoint y: 305, distance: 43.0
click at [859, 305] on input "[PERSON_NAME]" at bounding box center [991, 296] width 399 height 42
type input "[PERSON_NAME]"
click at [475, 696] on button "save & submit" at bounding box center [443, 682] width 132 height 42
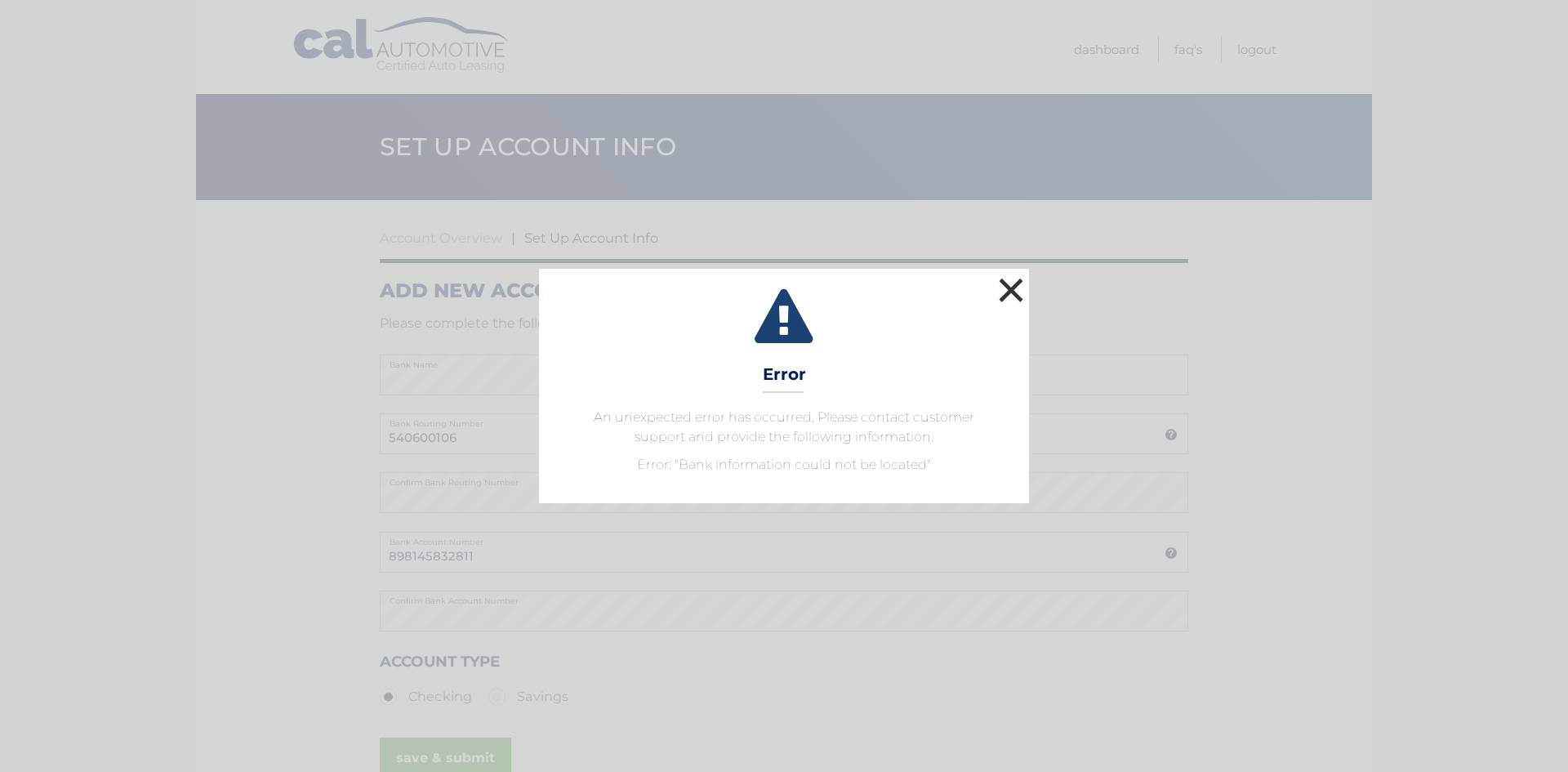
click at [1012, 296] on button "×" at bounding box center [1011, 290] width 33 height 33
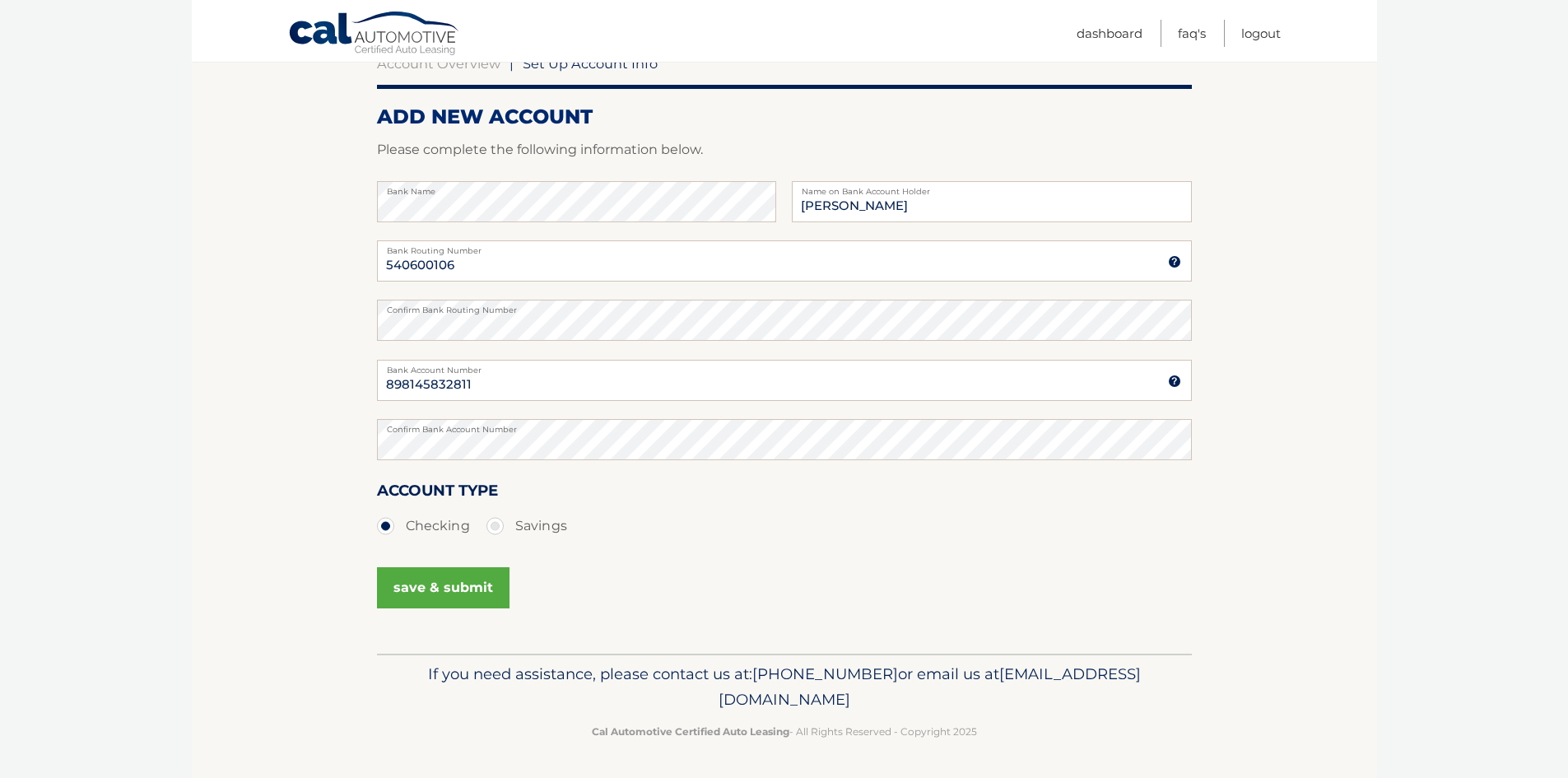
scroll to position [177, 0]
drag, startPoint x: 935, startPoint y: 700, endPoint x: 642, endPoint y: 704, distance: 293.0
click at [642, 704] on p "If you need assistance, please contact us at: 609-807-3200 or email us at Custo…" at bounding box center [784, 686] width 794 height 53
copy span "[EMAIL_ADDRESS][DOMAIN_NAME]"
click at [510, 599] on div "save & submit" at bounding box center [784, 597] width 815 height 74
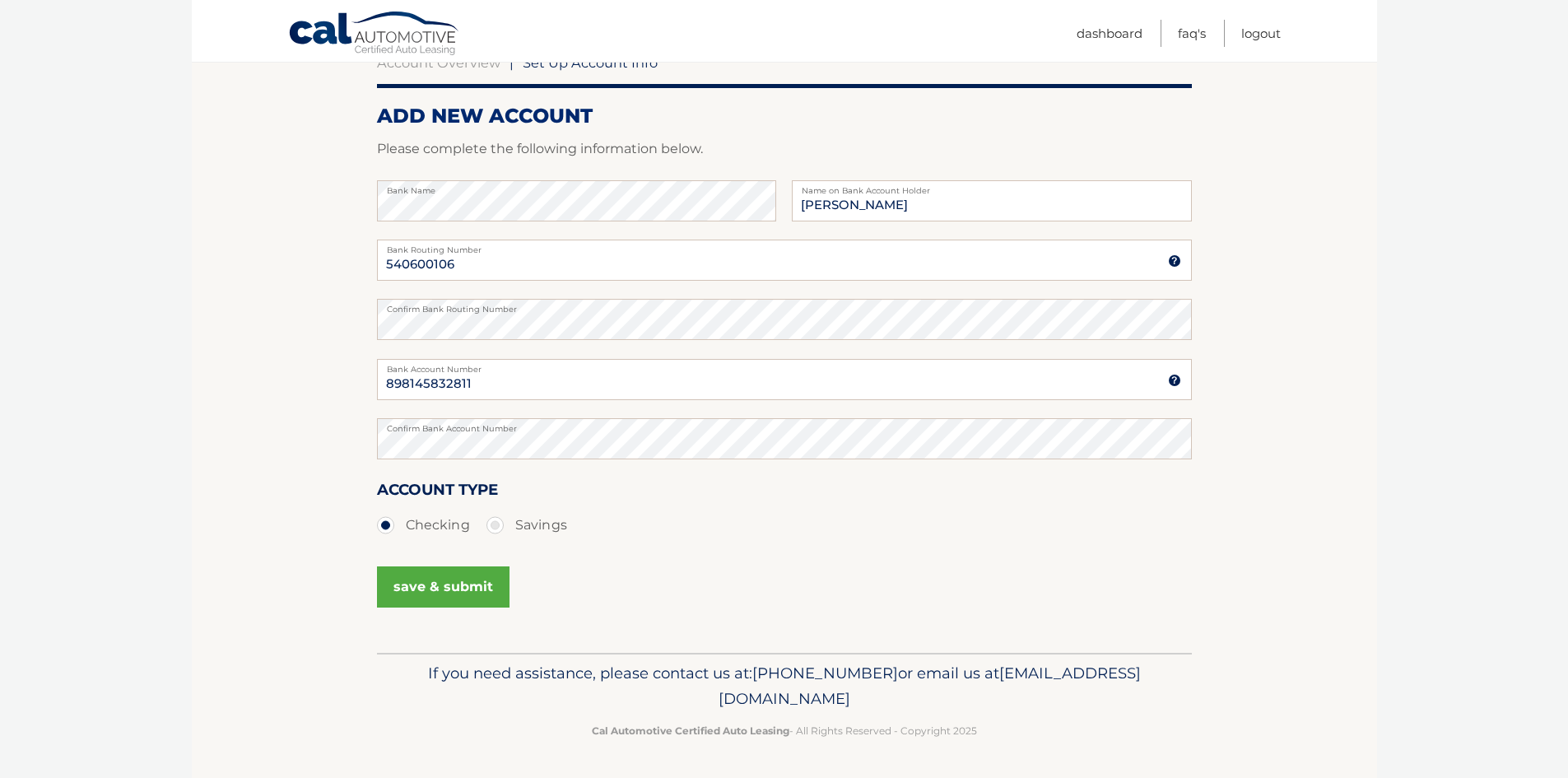
click at [484, 581] on button "save & submit" at bounding box center [443, 587] width 132 height 42
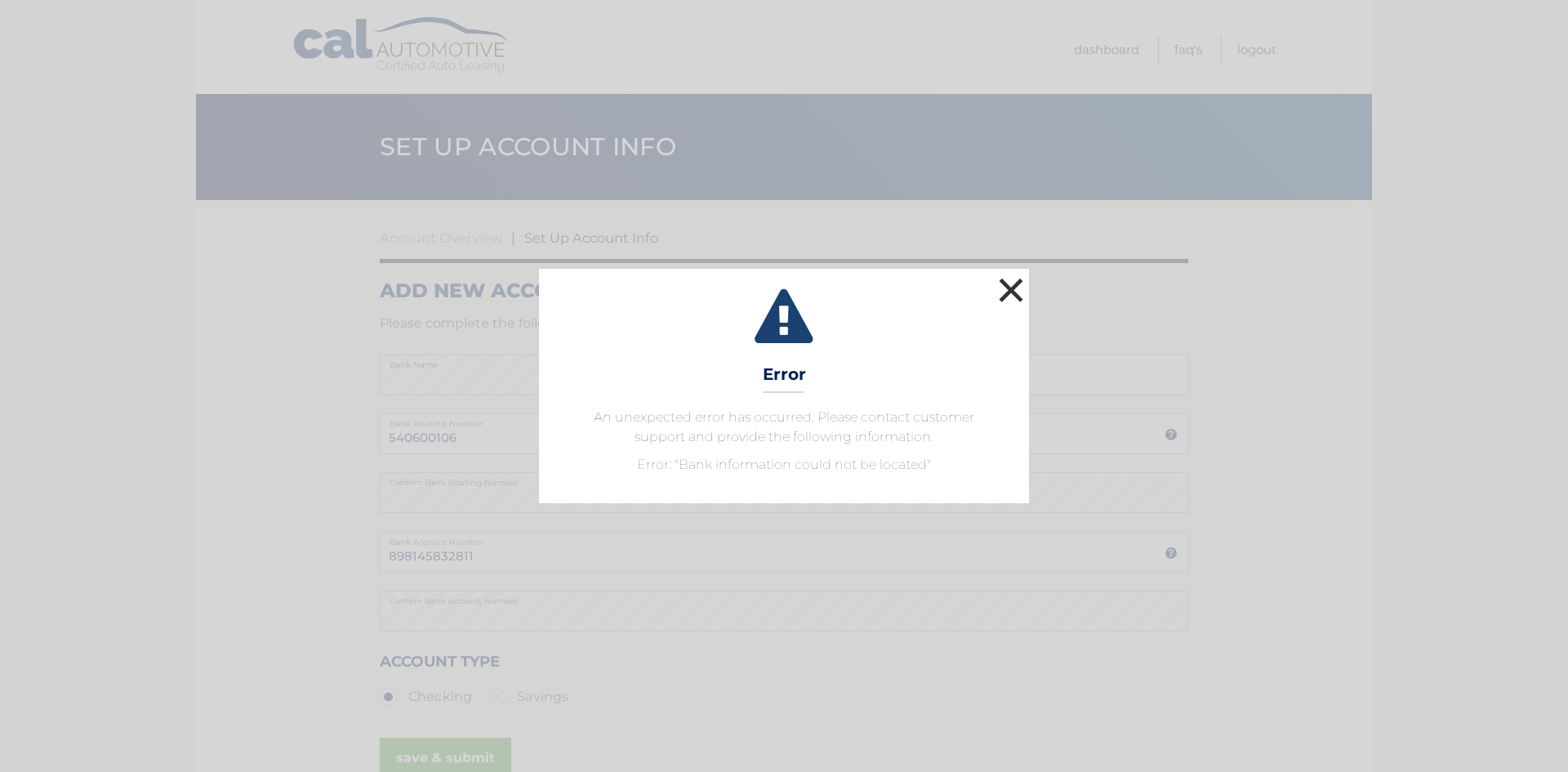
click at [1012, 291] on button "×" at bounding box center [1011, 290] width 33 height 33
